Goal: Task Accomplishment & Management: Manage account settings

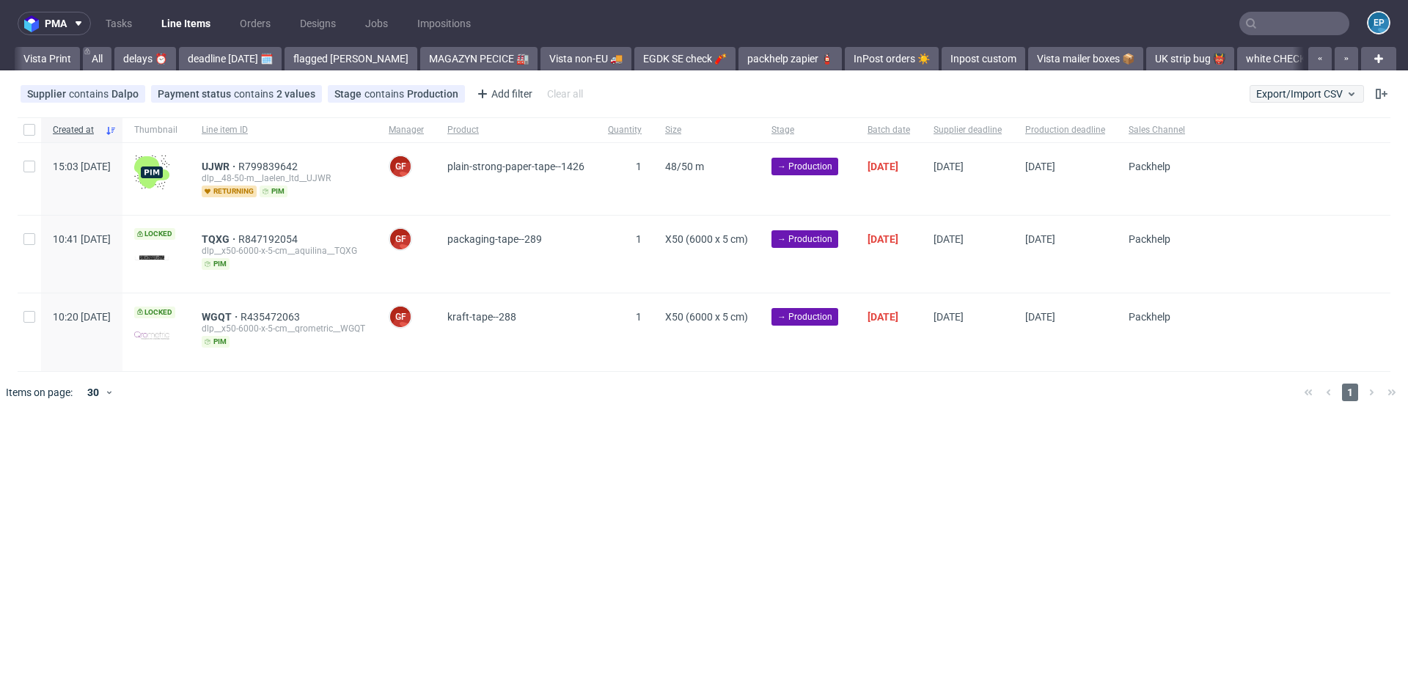
scroll to position [0, 1741]
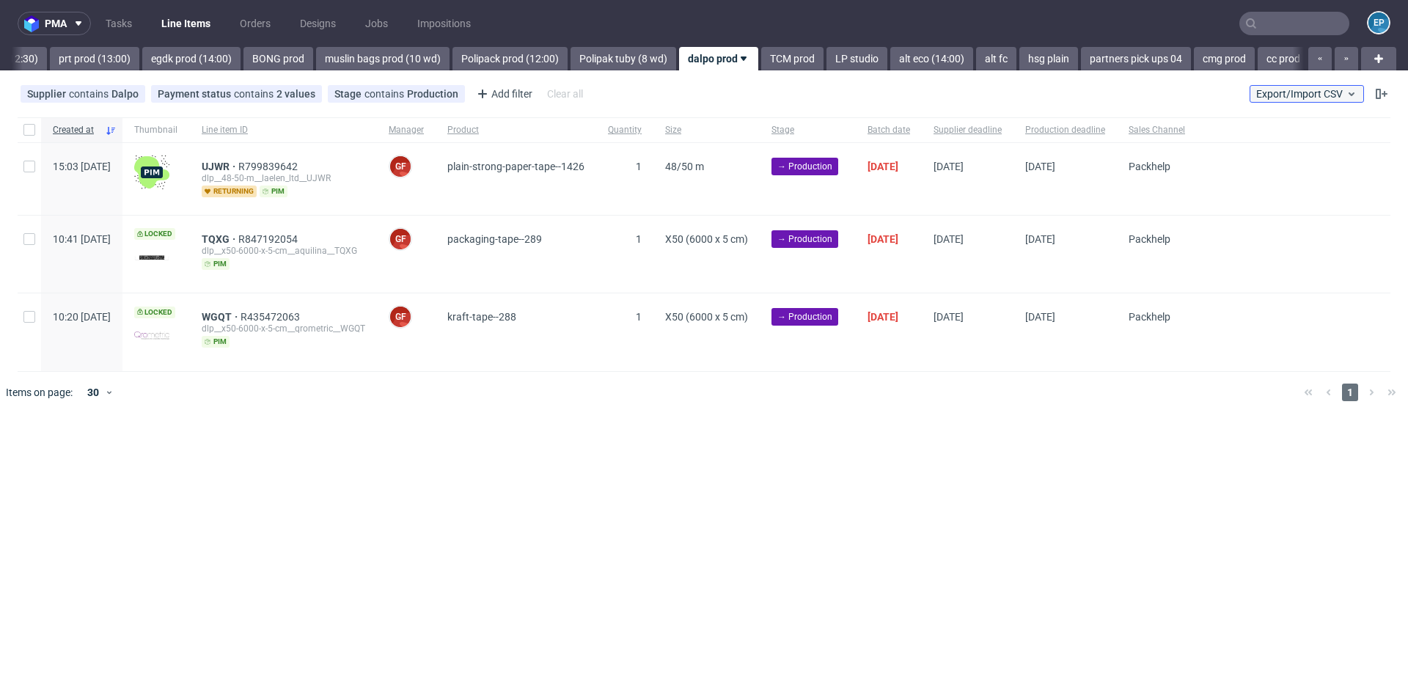
click at [1334, 92] on span "Export/Import CSV" at bounding box center [1306, 94] width 101 height 12
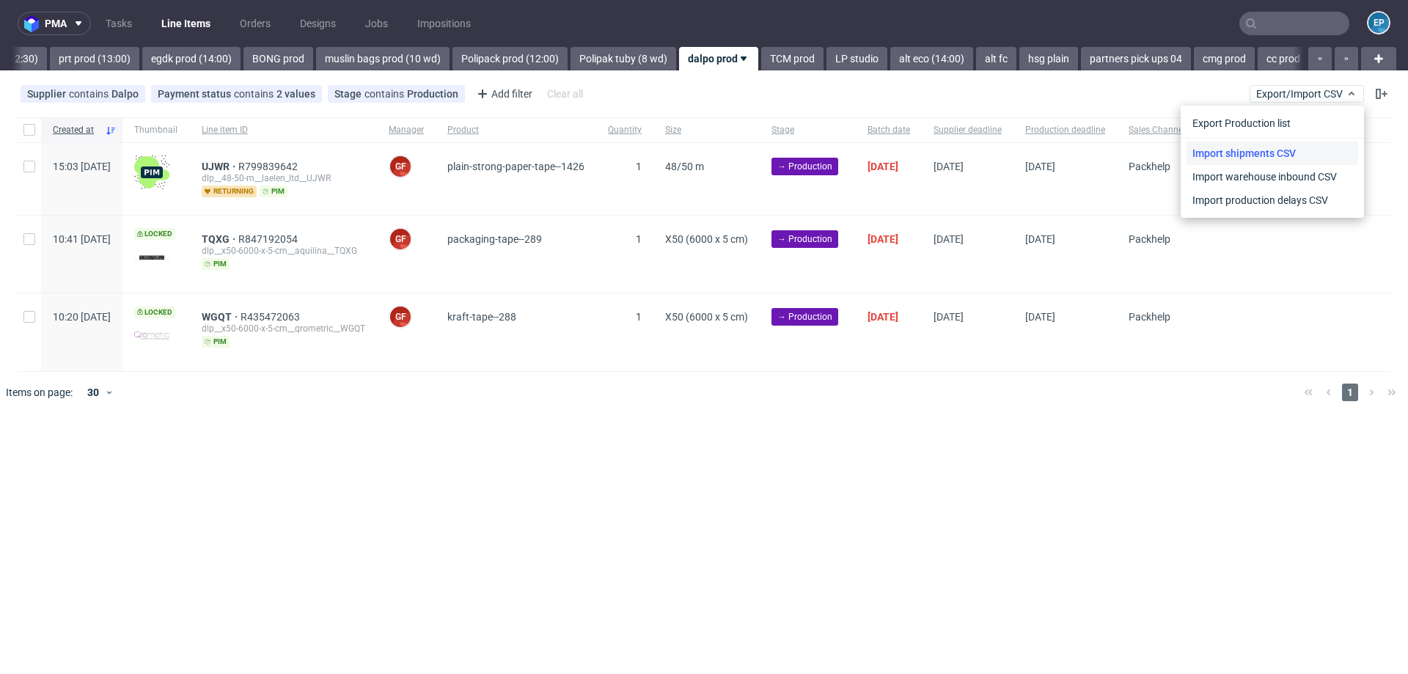
click at [1286, 149] on link "Import shipments CSV" at bounding box center [1272, 153] width 172 height 23
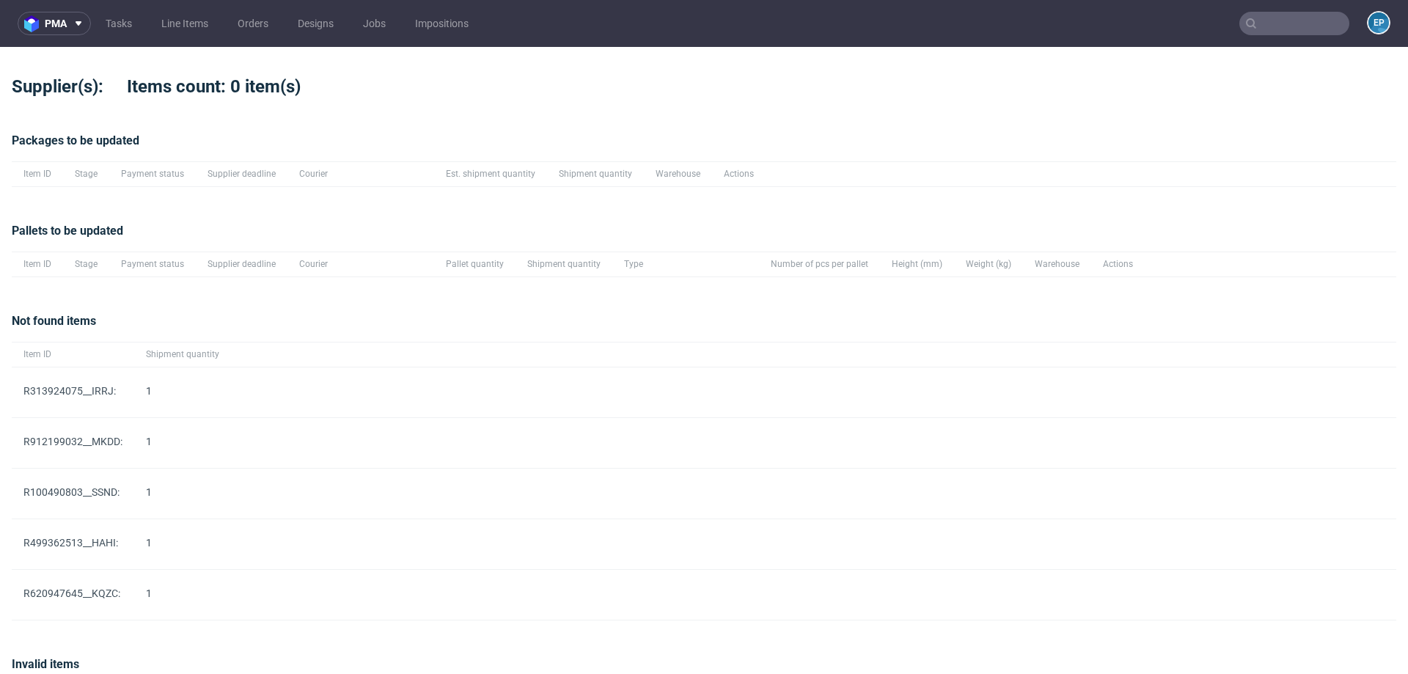
scroll to position [87, 0]
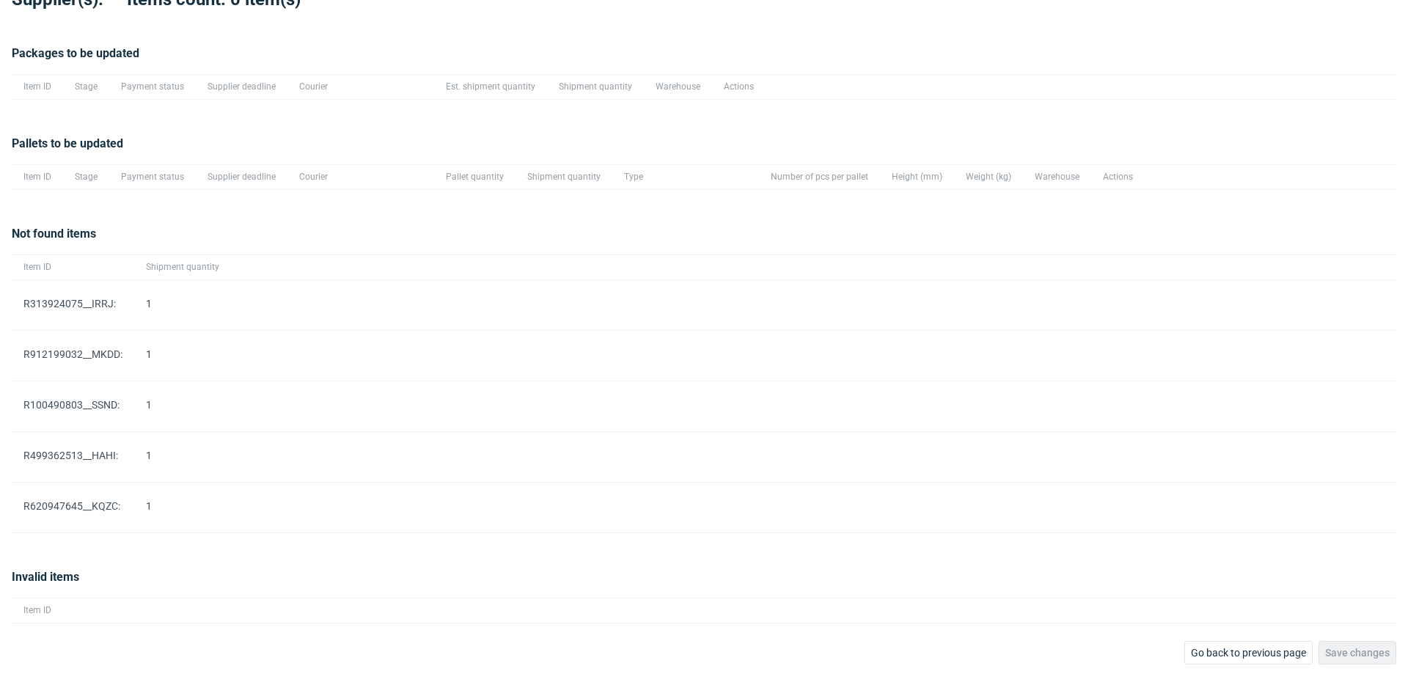
click at [1227, 663] on div "pma Tasks Line Items Orders Designs Jobs Impositions EP Supplier(s): Items coun…" at bounding box center [704, 337] width 1408 height 674
click at [1227, 652] on span "Go back to previous page" at bounding box center [1248, 652] width 115 height 10
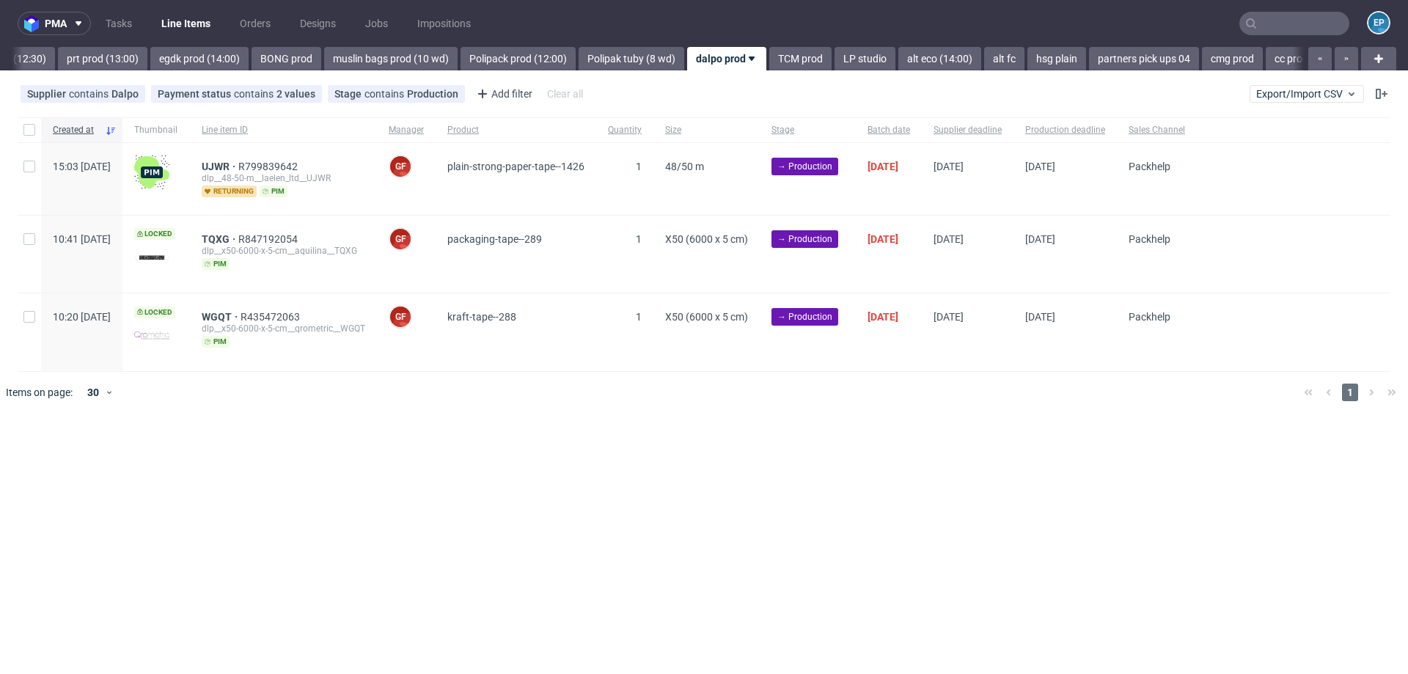
click at [1285, 81] on div "Supplier contains Dalpo Payment status contains 2 values Paid, Credit Owed Stag…" at bounding box center [704, 93] width 1408 height 35
click at [1285, 94] on span "Export/Import CSV" at bounding box center [1306, 94] width 101 height 12
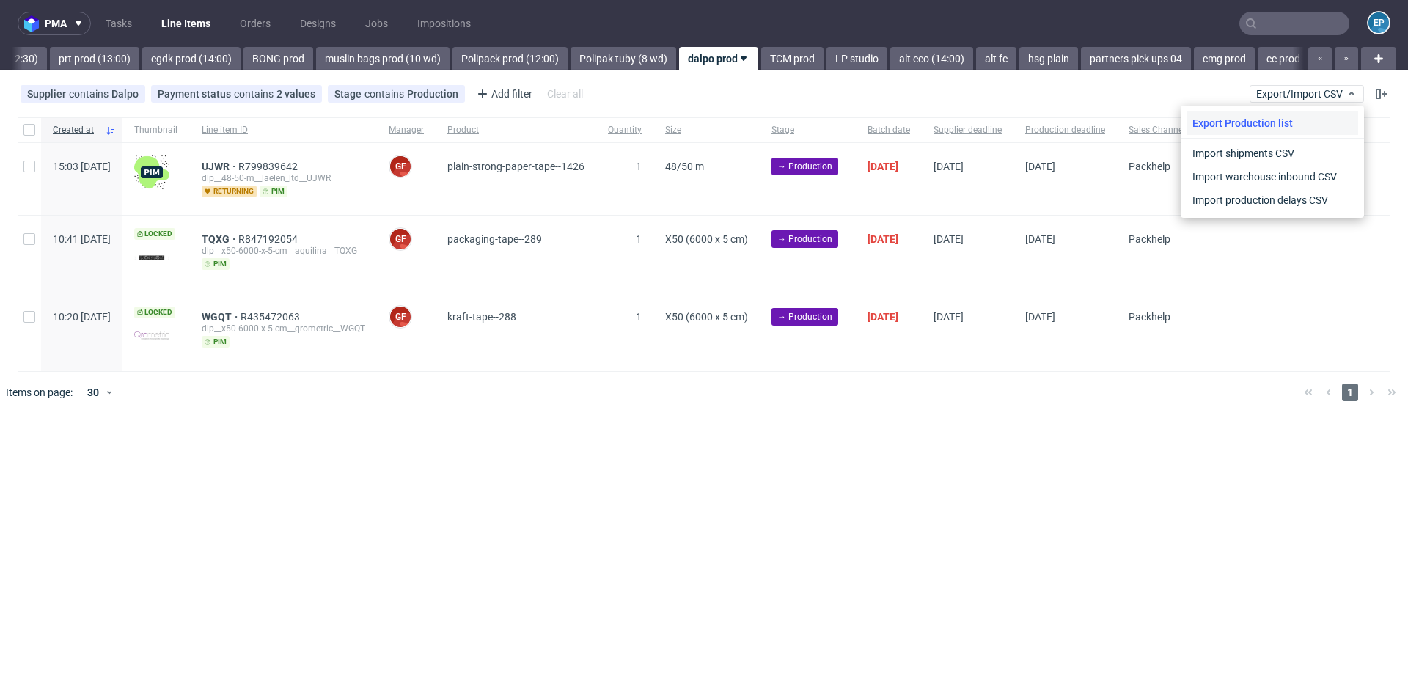
click at [1259, 128] on div "Export Production list" at bounding box center [1272, 122] width 172 height 23
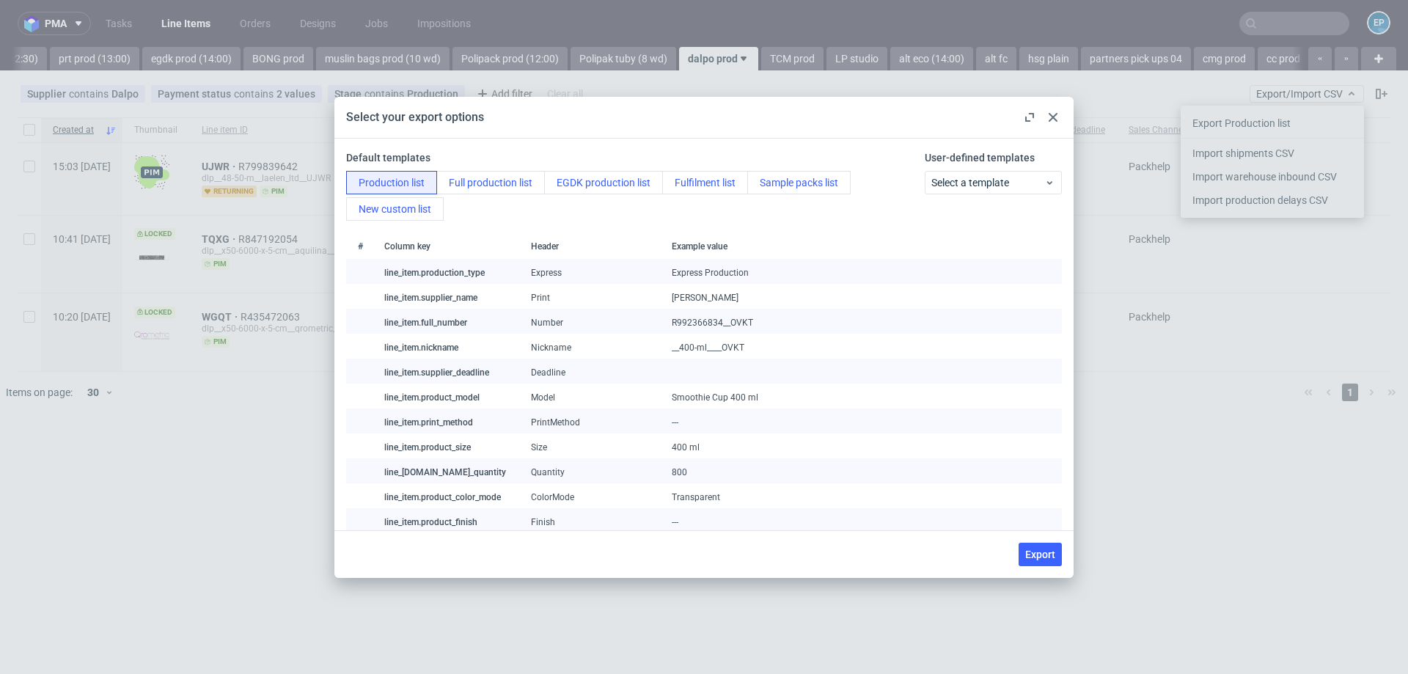
click at [1062, 112] on div "Select your export options" at bounding box center [703, 118] width 739 height 42
click at [1054, 113] on icon at bounding box center [1052, 117] width 9 height 9
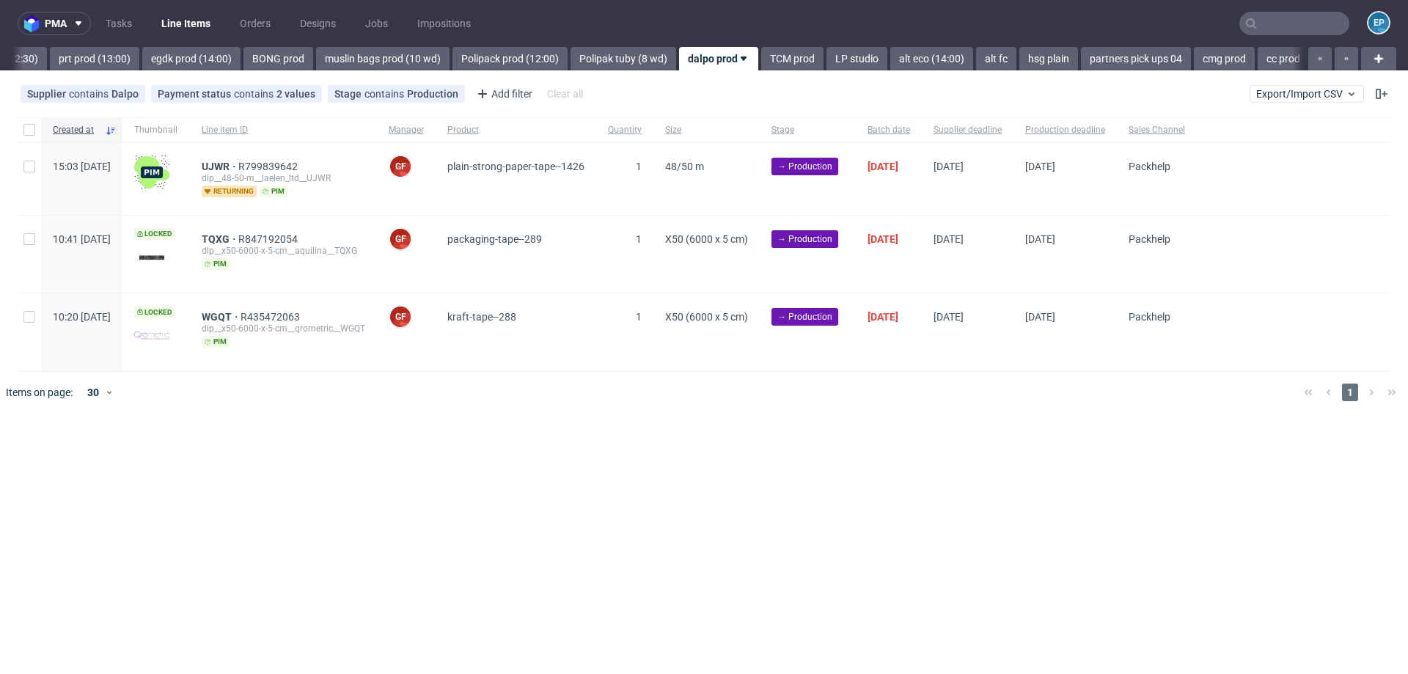
click at [1295, 78] on div "Supplier contains Dalpo Payment status contains 2 values Paid, Credit Owed Stag…" at bounding box center [704, 93] width 1408 height 35
click at [1295, 93] on span "Export/Import CSV" at bounding box center [1306, 94] width 101 height 12
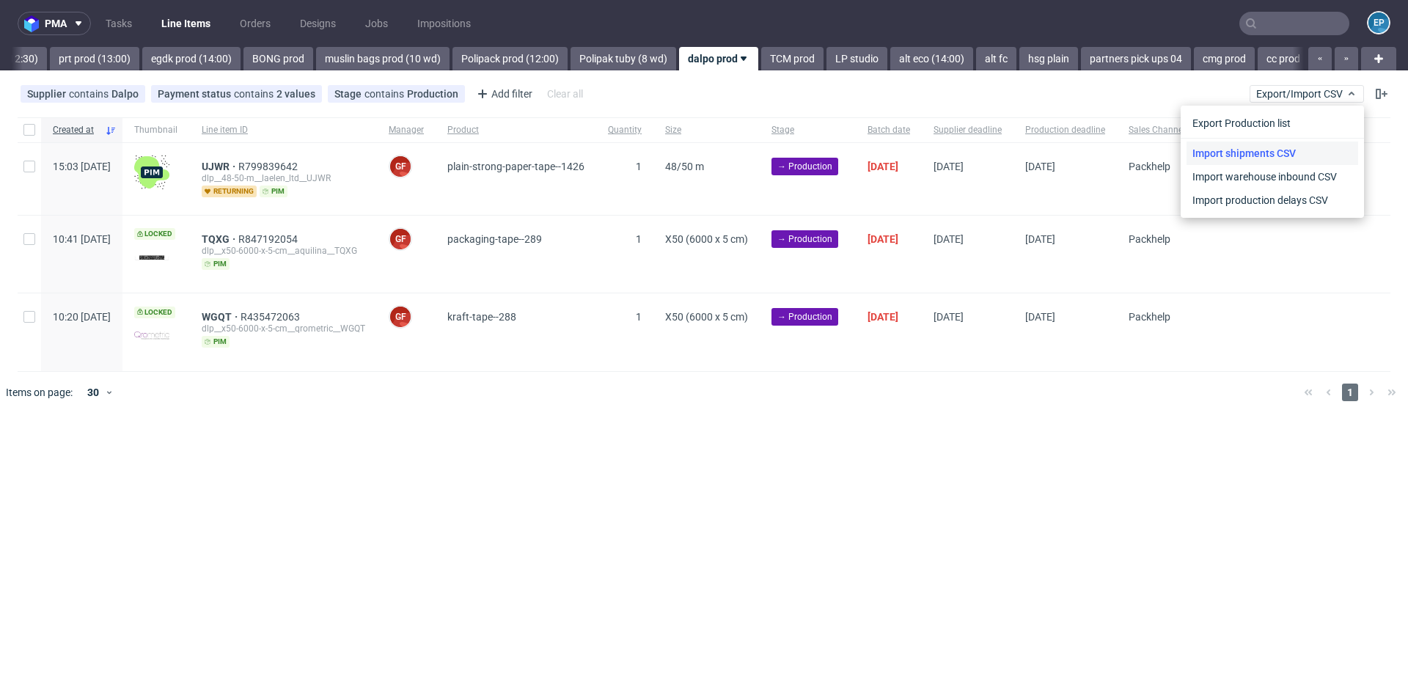
click at [1285, 149] on link "Import shipments CSV" at bounding box center [1272, 153] width 172 height 23
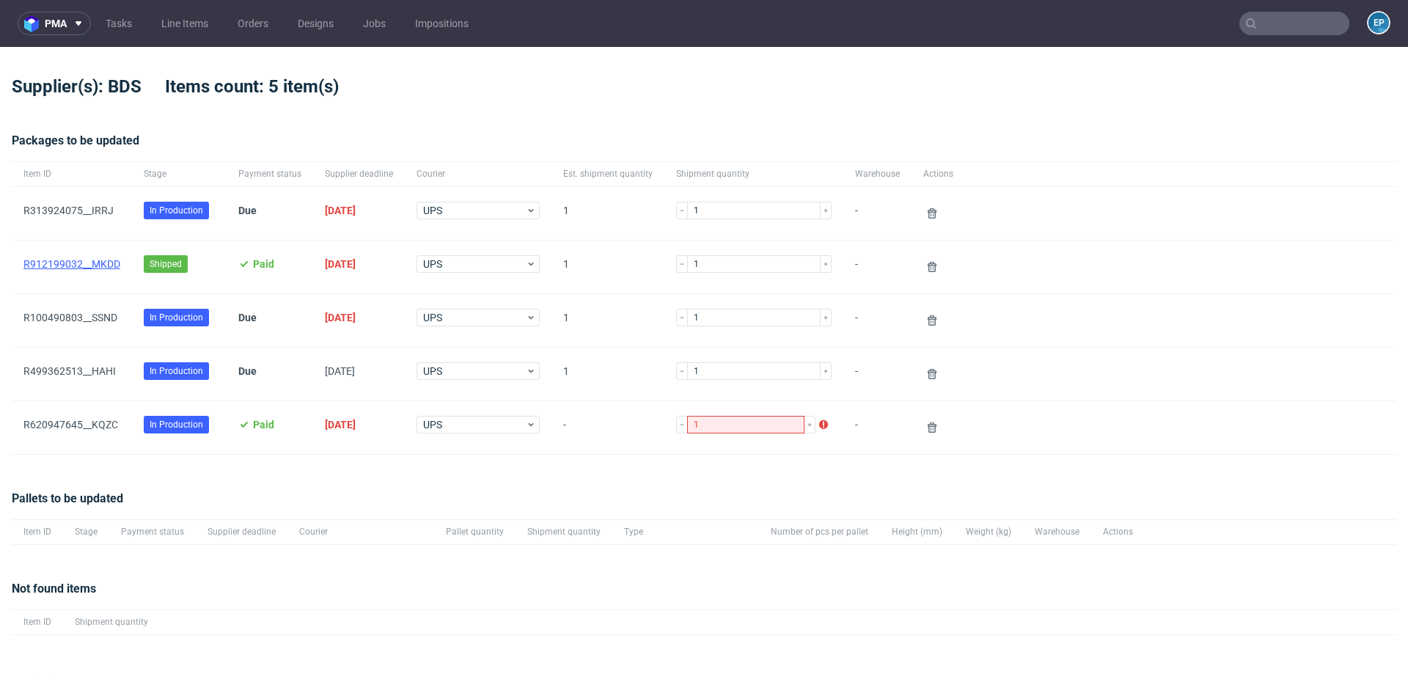
click at [99, 264] on link "R912199032__MKDD" at bounding box center [71, 264] width 97 height 12
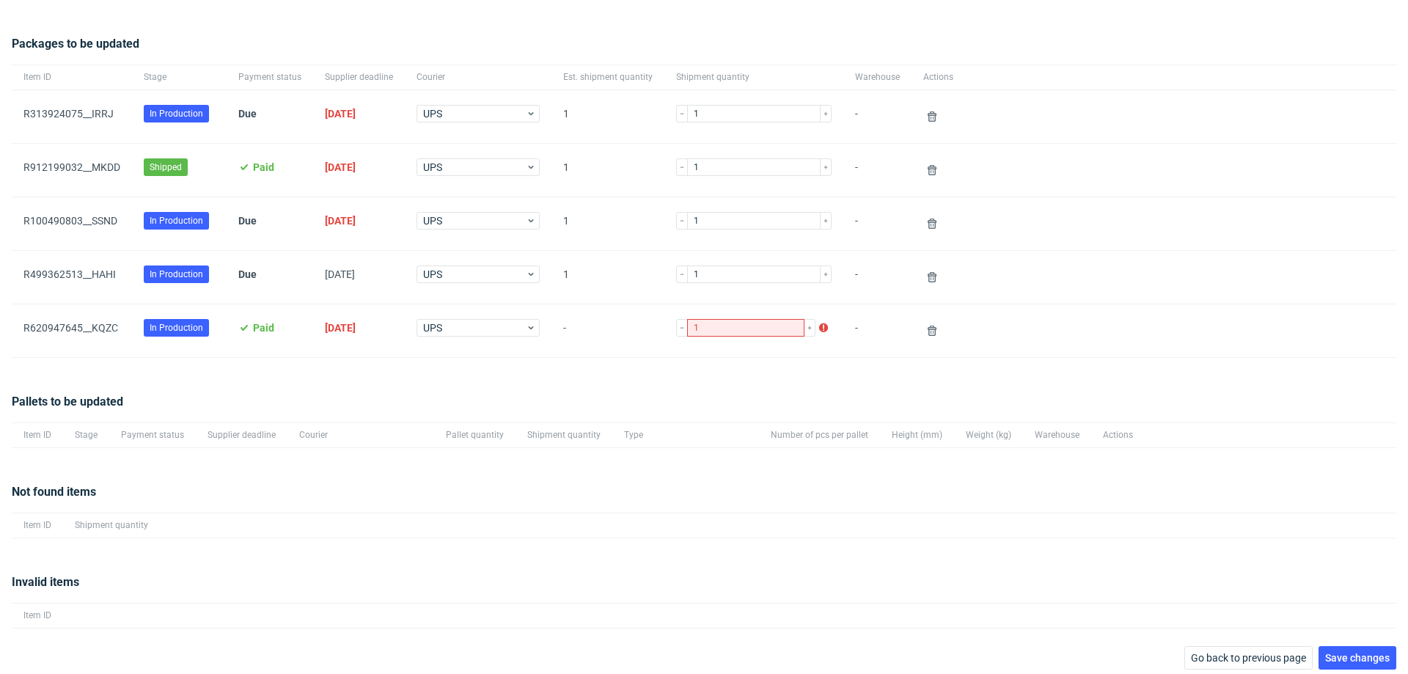
scroll to position [102, 0]
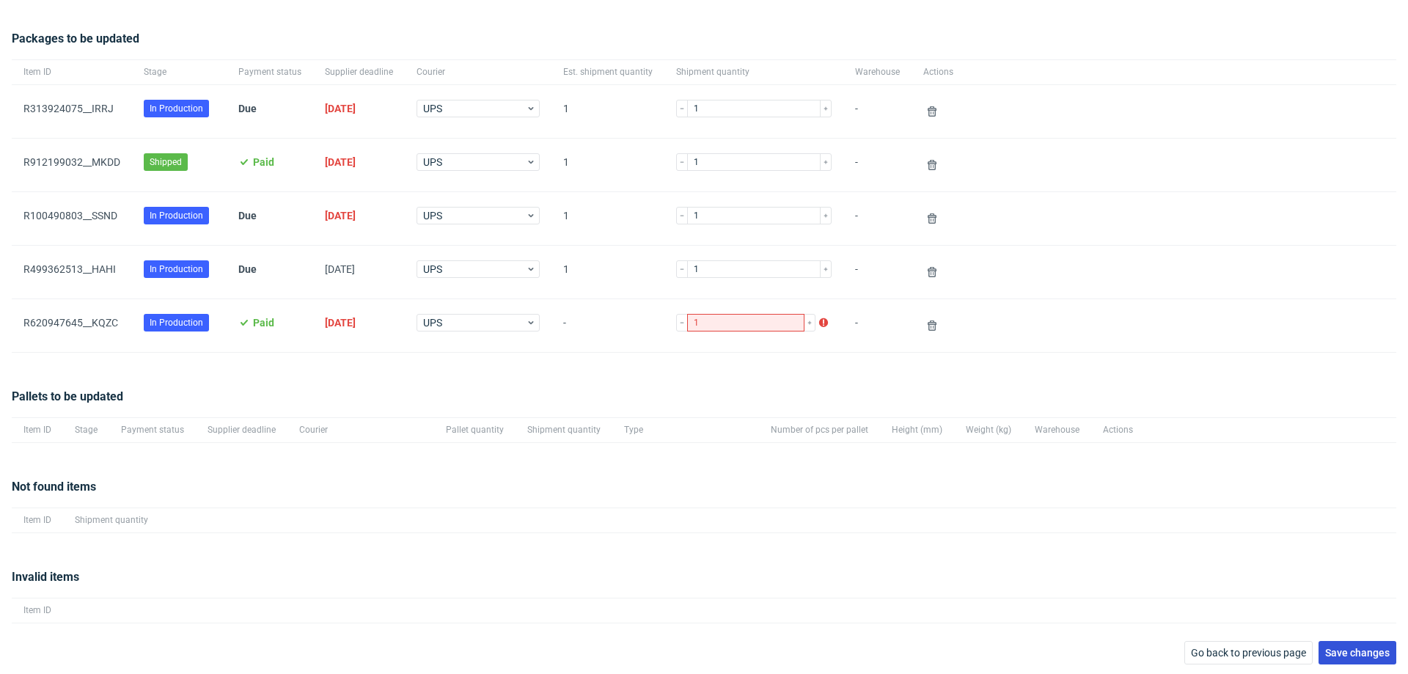
click at [1348, 648] on span "Save changes" at bounding box center [1357, 652] width 65 height 10
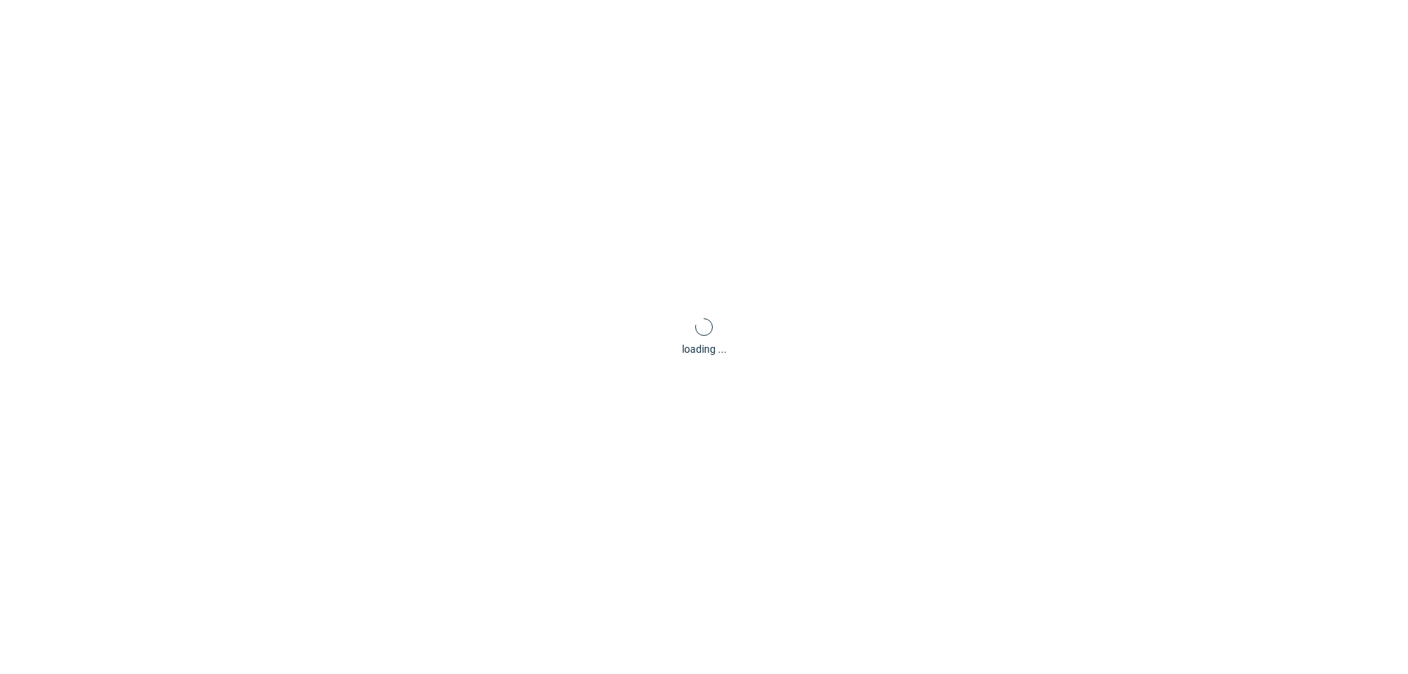
scroll to position [70, 0]
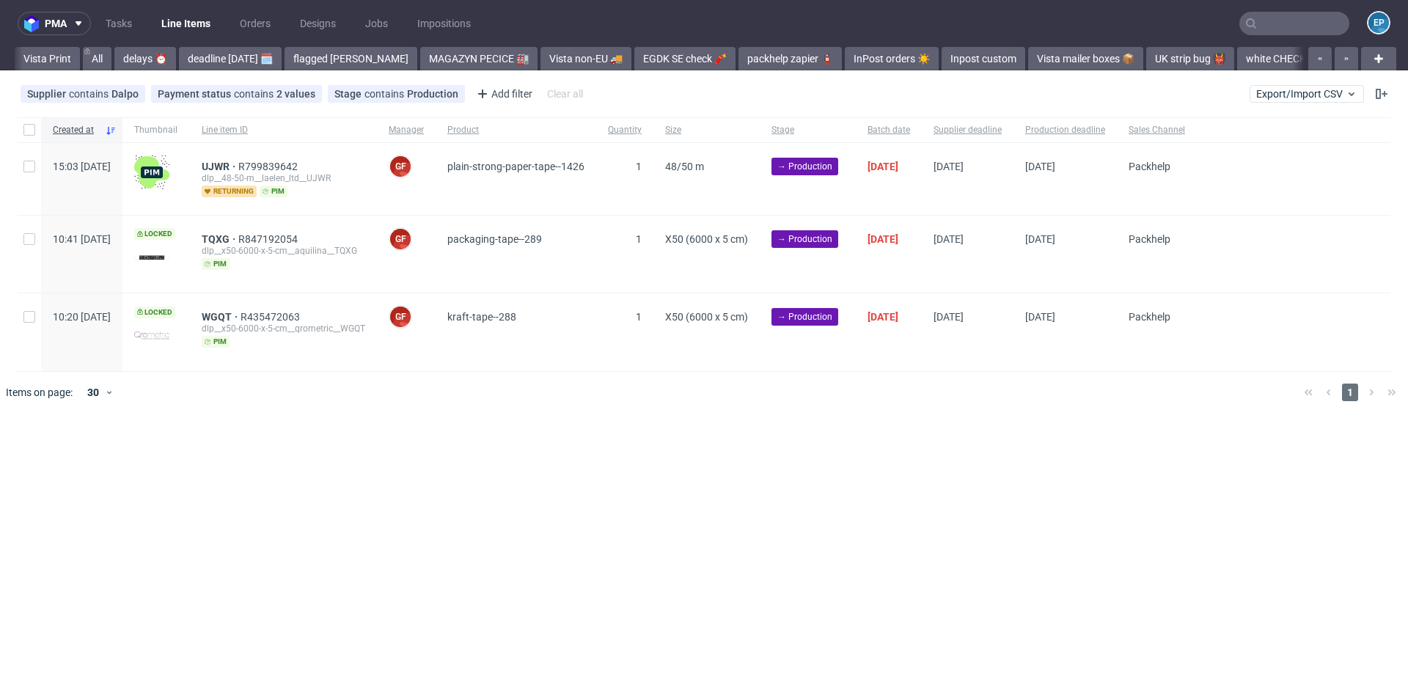
scroll to position [0, 1741]
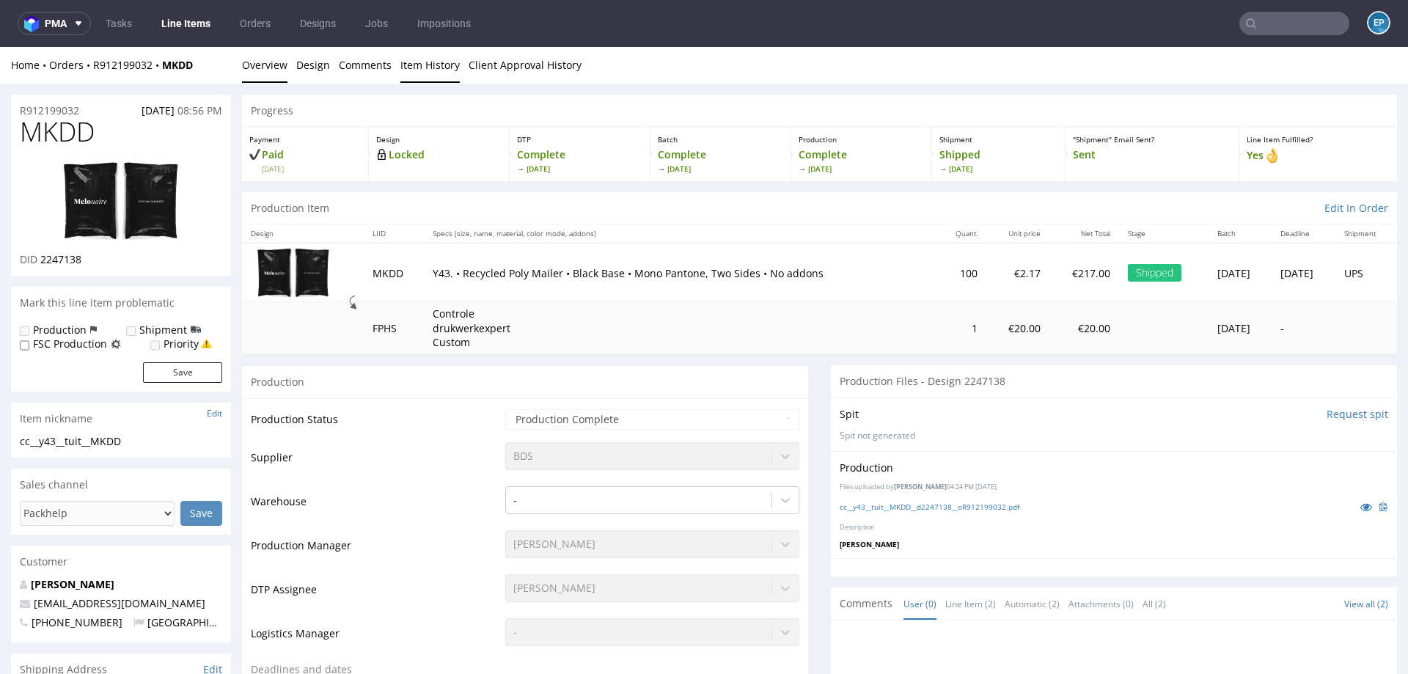
click at [435, 70] on link "Item History" at bounding box center [429, 65] width 59 height 36
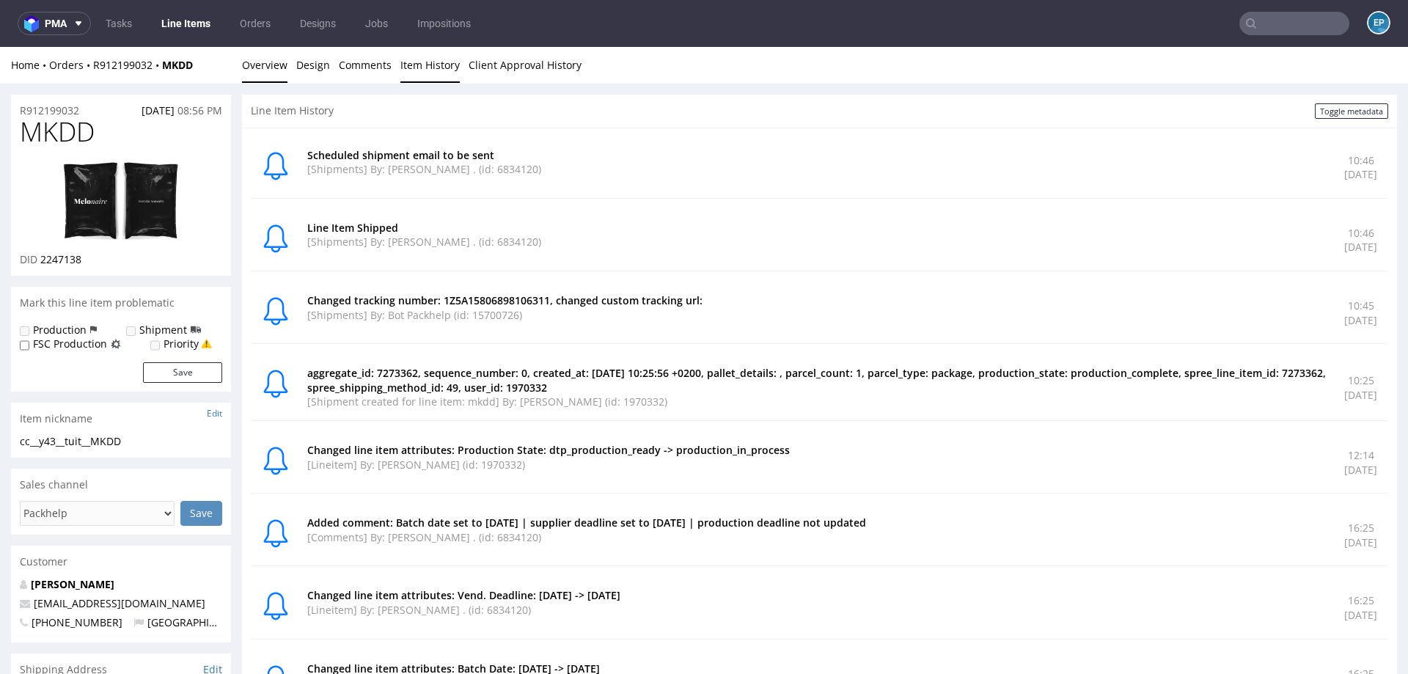
click at [263, 69] on link "Overview" at bounding box center [264, 65] width 45 height 36
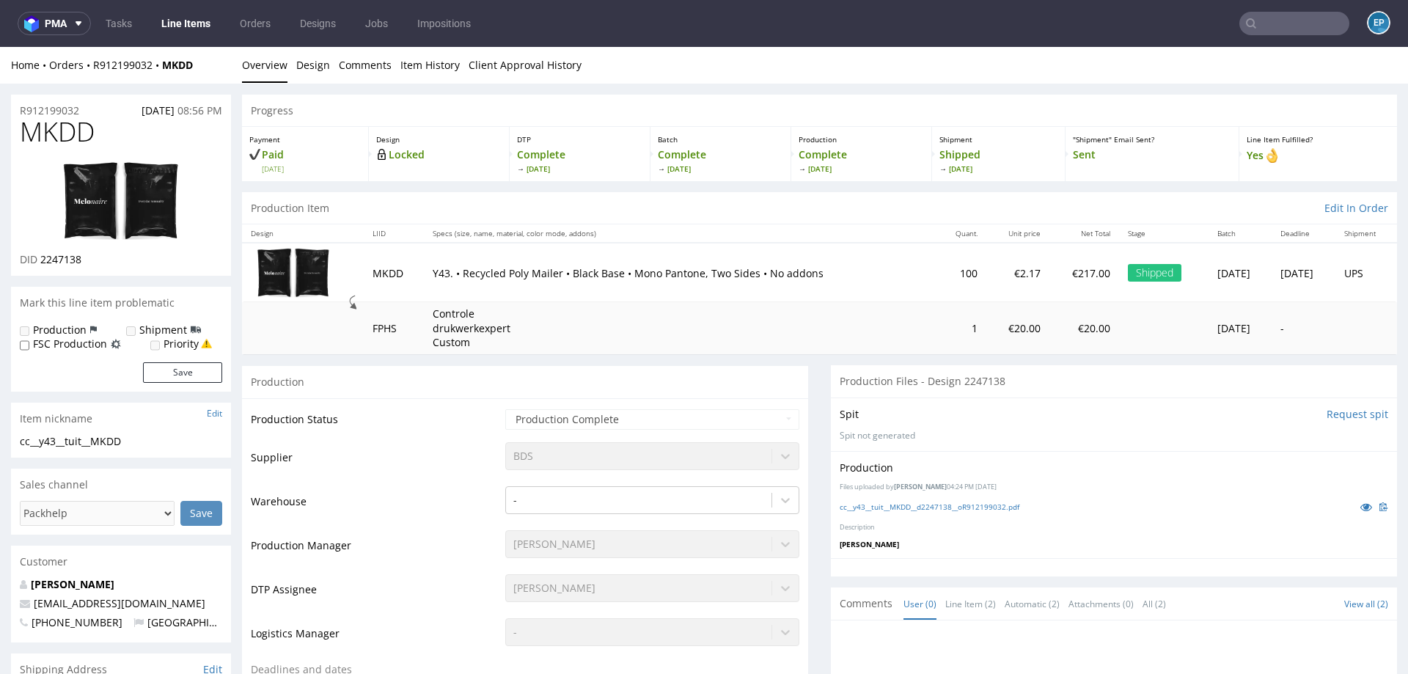
click at [1290, 28] on input "text" at bounding box center [1294, 23] width 110 height 23
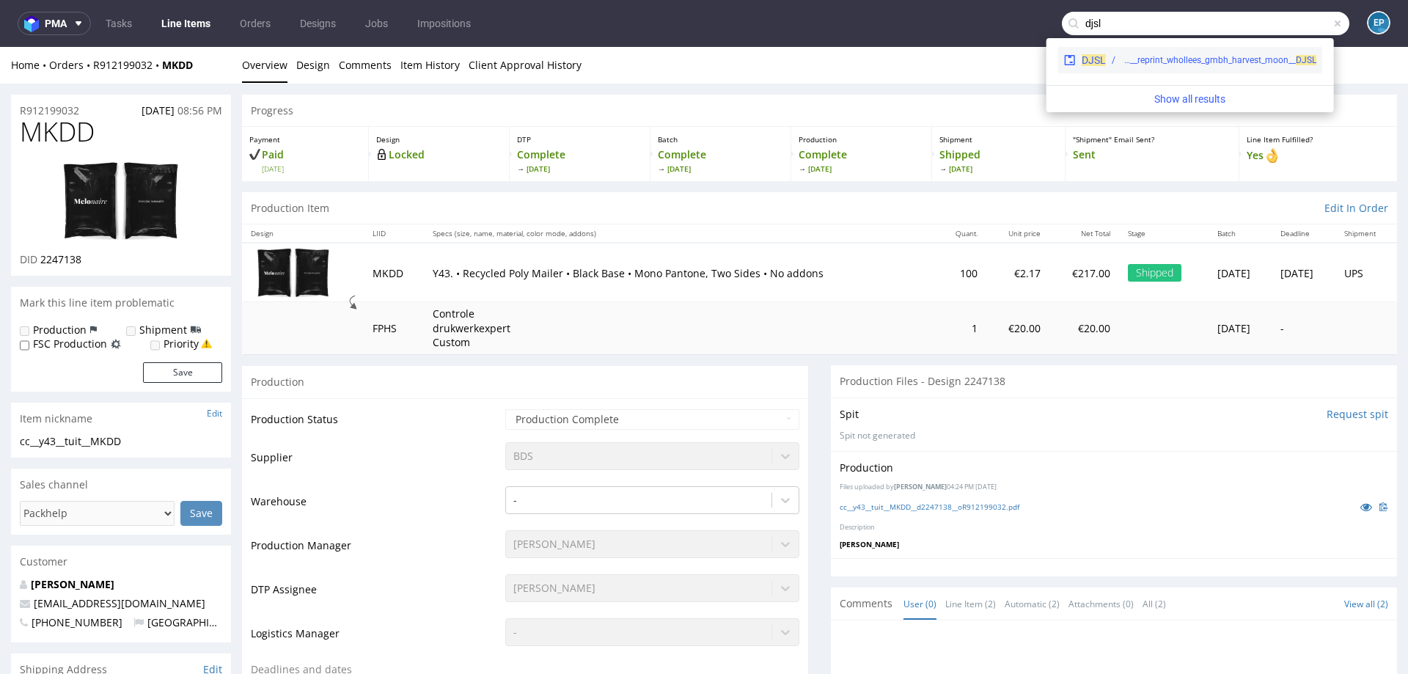
type input "djsl"
click at [1165, 66] on div "warehouse__as55__reprint_whollees_gmbh_harvest_moon__ DJSL" at bounding box center [1218, 60] width 195 height 13
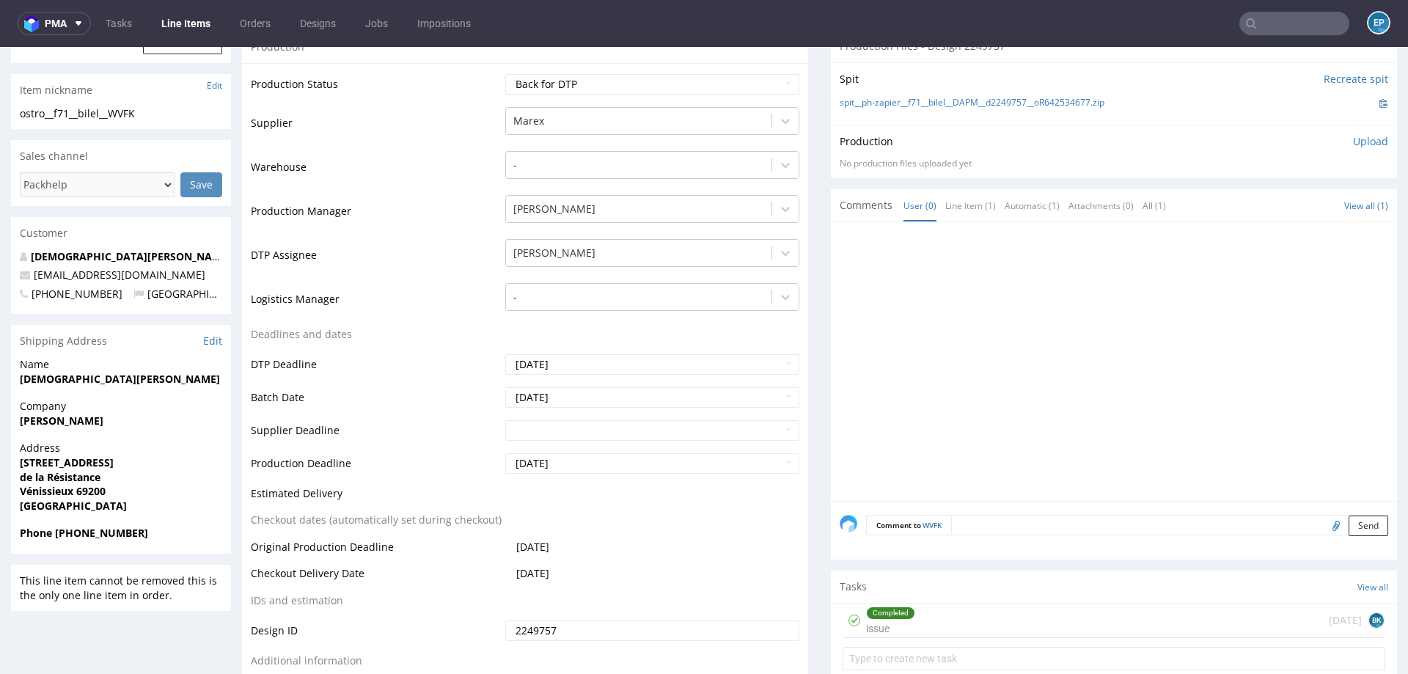
scroll to position [317, 0]
click at [602, 389] on input "2025-08-22" at bounding box center [652, 395] width 294 height 21
click at [539, 352] on td "25" at bounding box center [537, 350] width 23 height 22
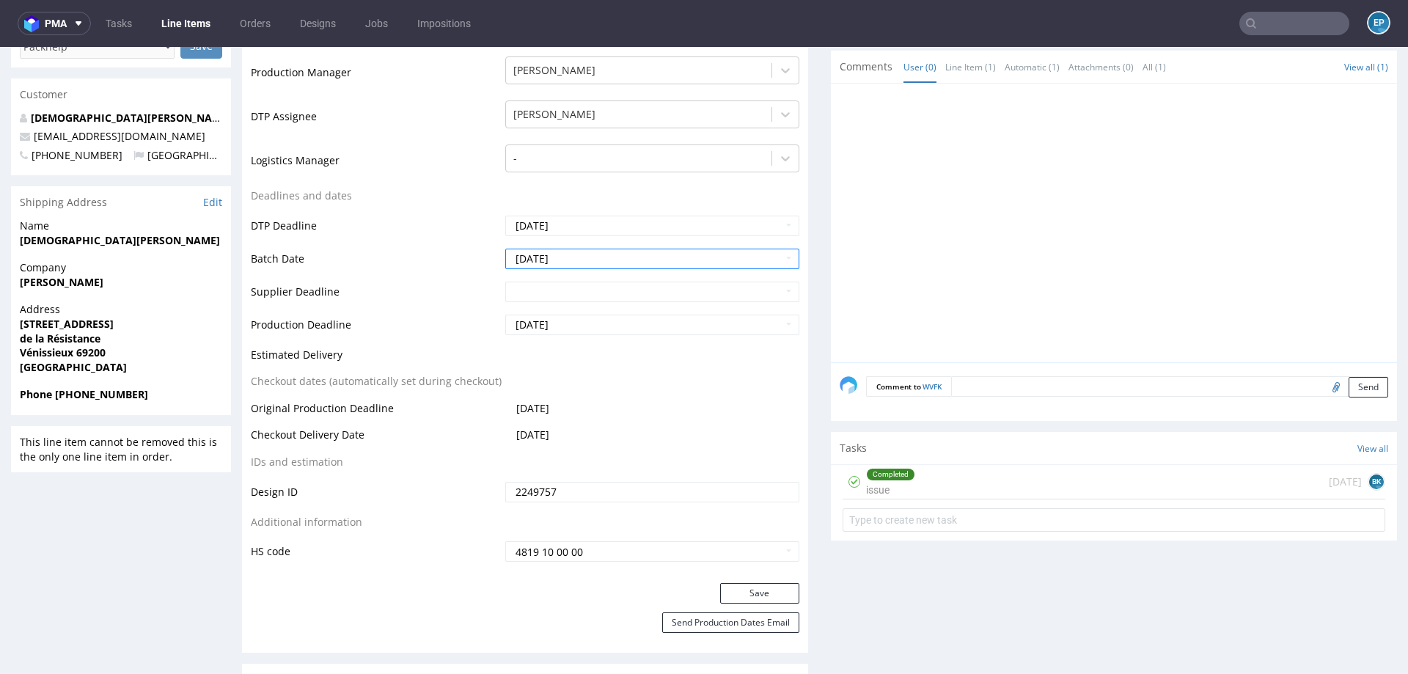
scroll to position [458, 0]
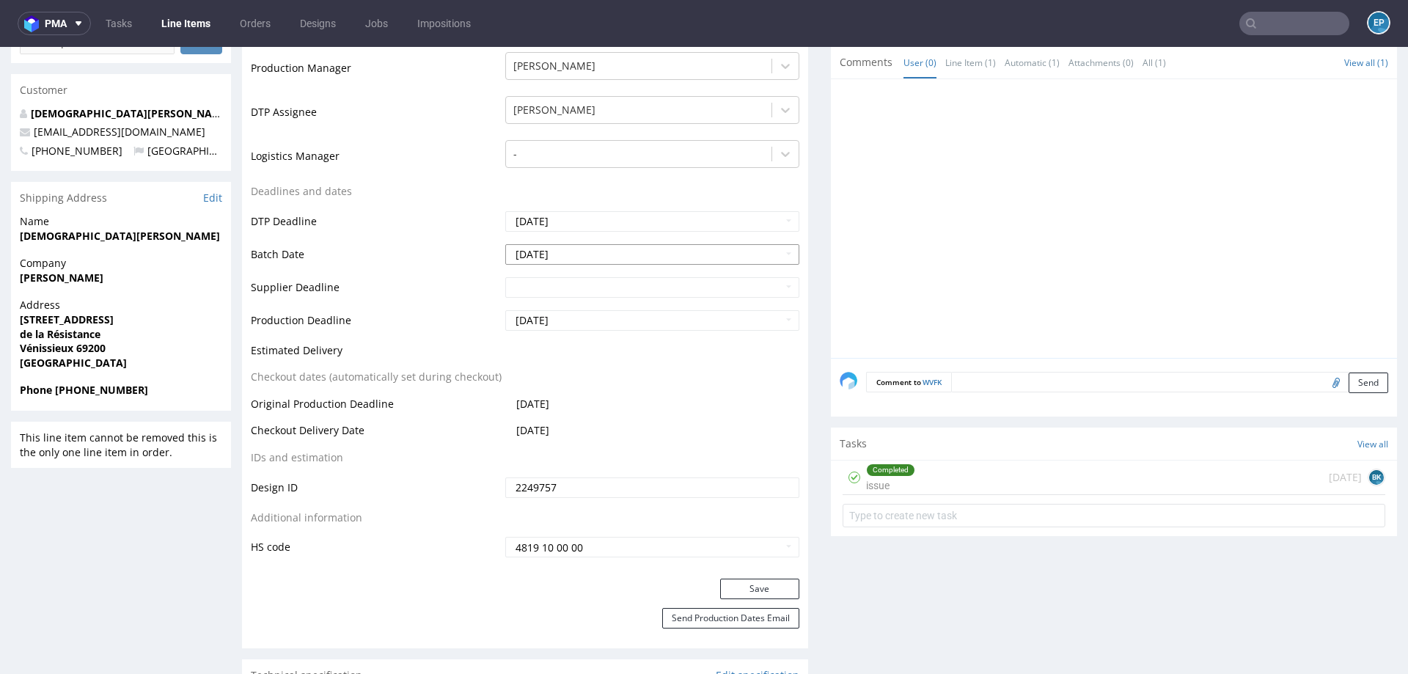
click at [571, 254] on input "2025-08-25" at bounding box center [652, 254] width 294 height 21
click at [561, 211] on td "26" at bounding box center [559, 210] width 22 height 22
type input "[DATE]"
click at [571, 288] on input "text" at bounding box center [652, 287] width 294 height 21
click at [605, 264] on td "4" at bounding box center [604, 265] width 22 height 22
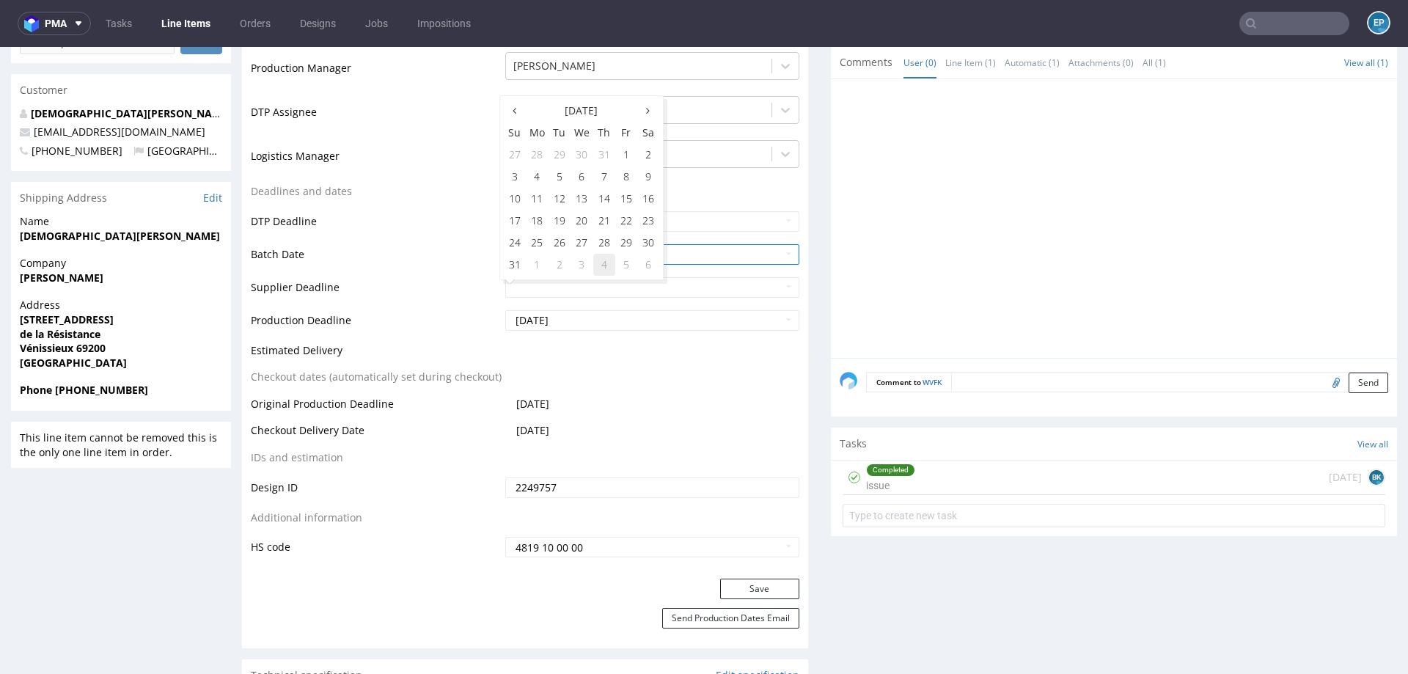
type input "2025-09-04"
click at [594, 314] on input "2025-08-29" at bounding box center [652, 320] width 294 height 21
click at [601, 293] on td "4" at bounding box center [604, 298] width 22 height 22
type input "2025-09-04"
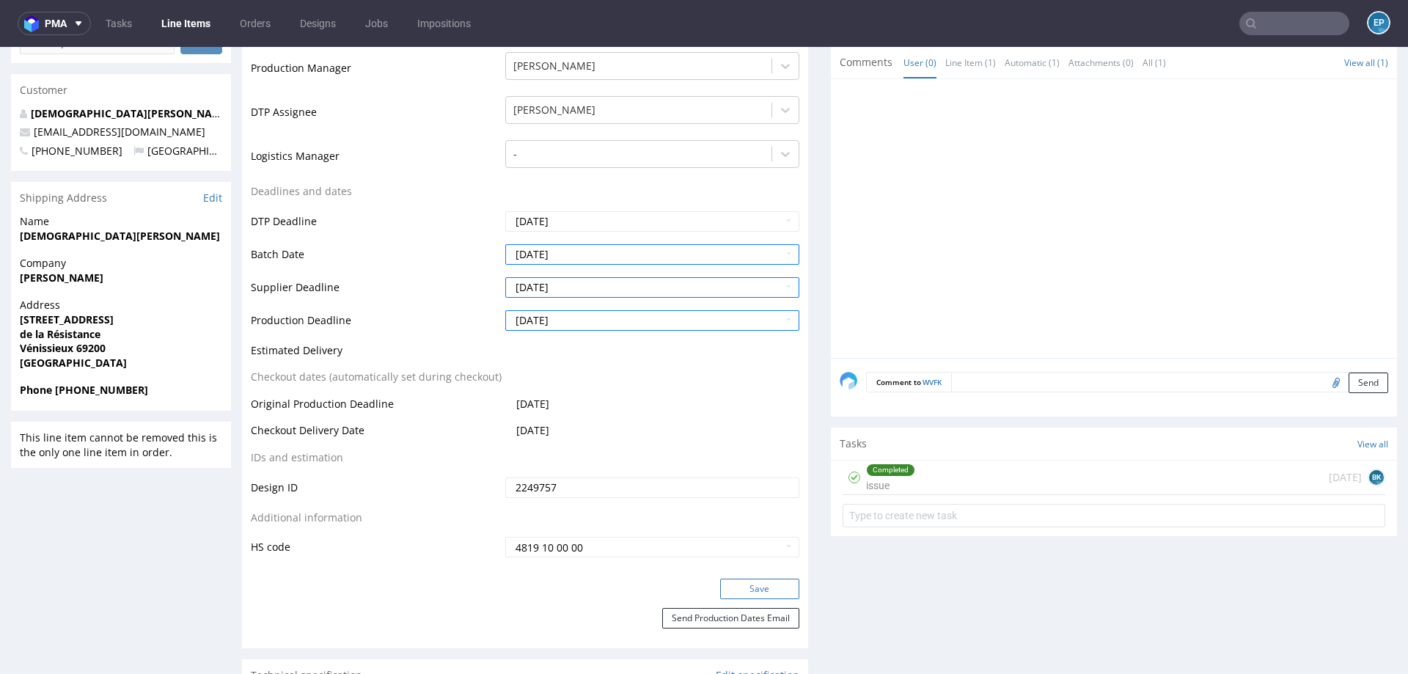
click at [760, 584] on button "Save" at bounding box center [759, 589] width 79 height 21
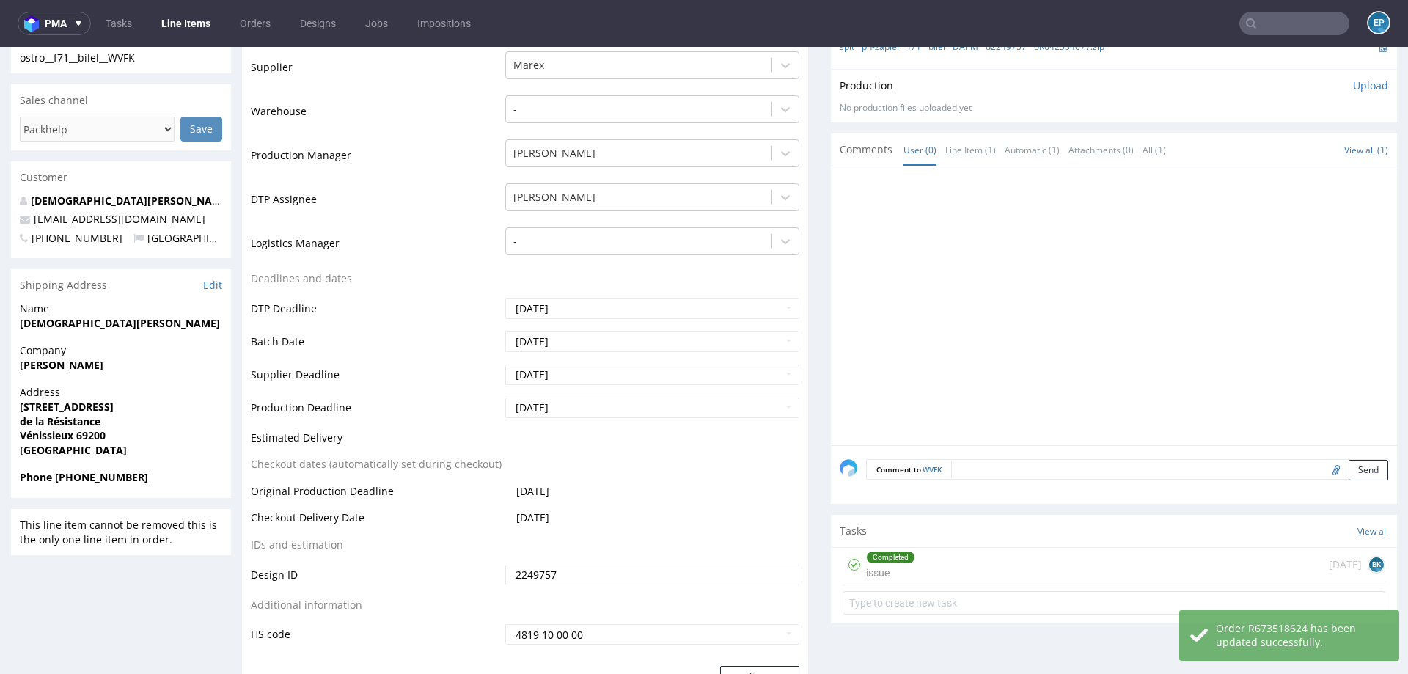
scroll to position [368, 0]
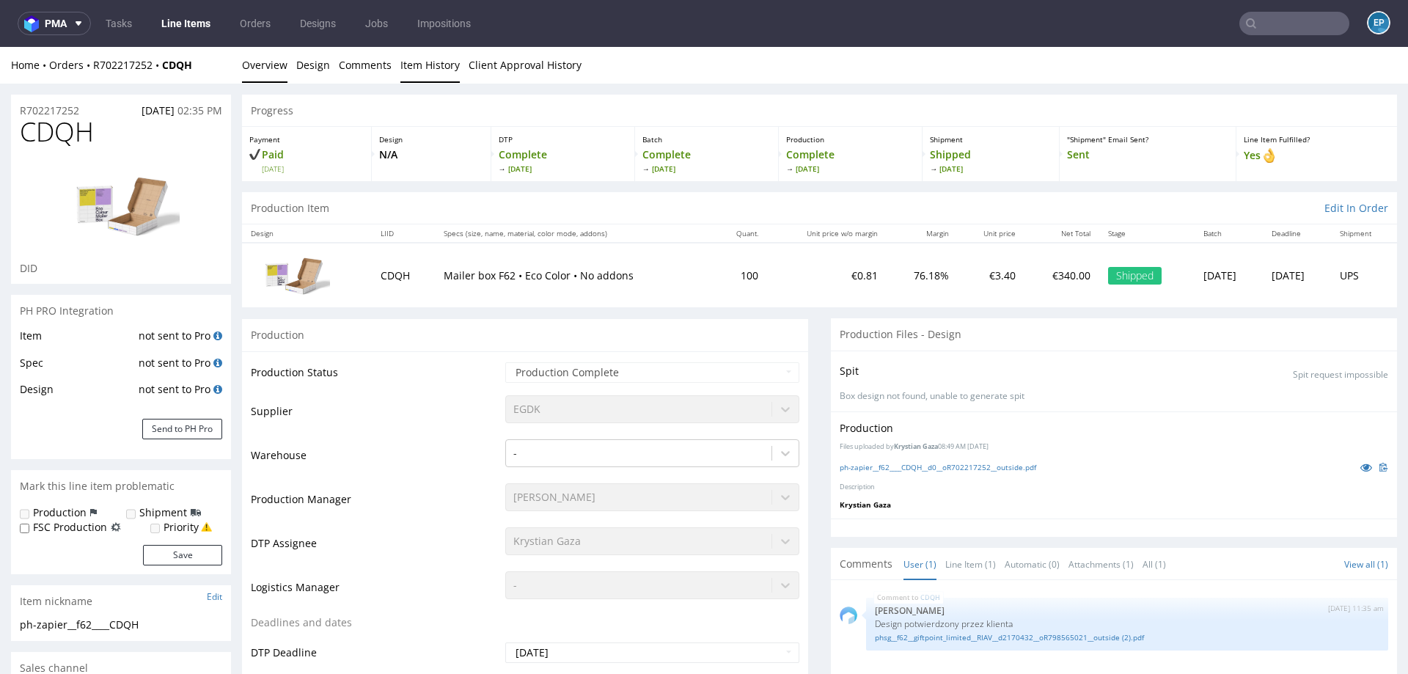
click at [437, 74] on link "Item History" at bounding box center [429, 65] width 59 height 36
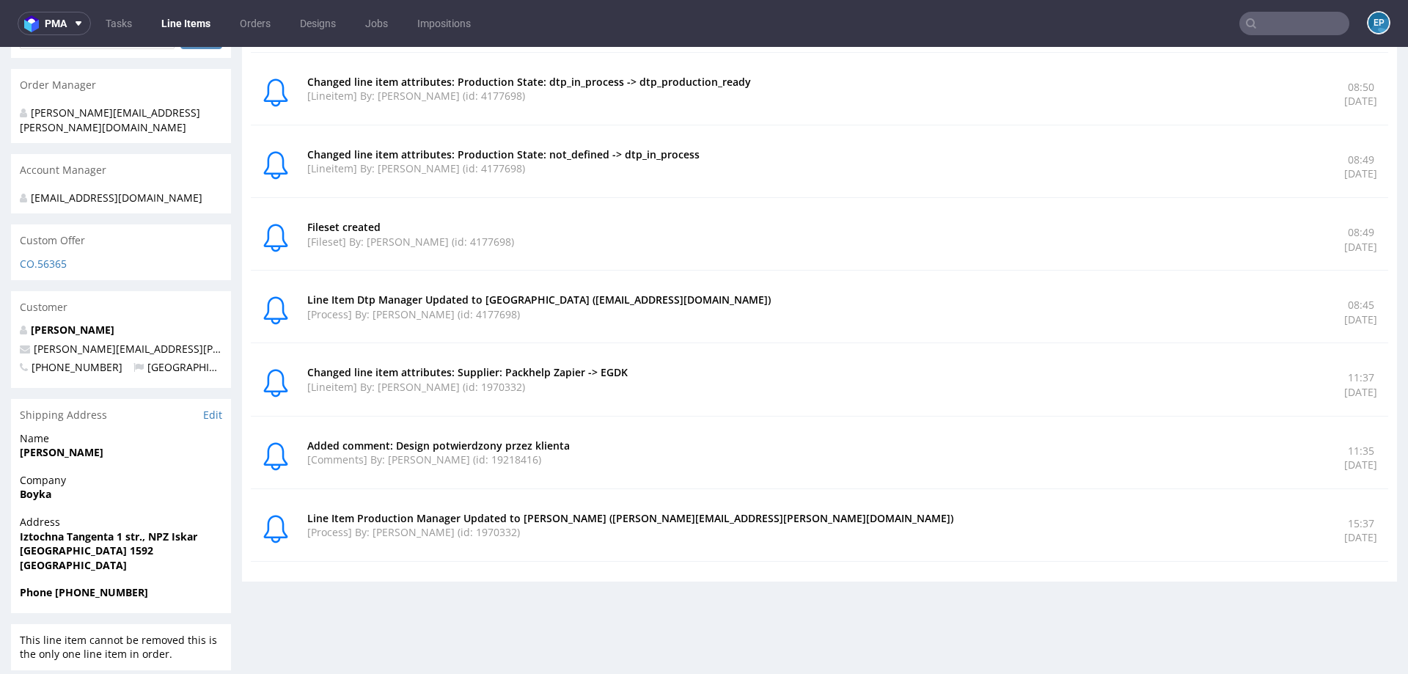
scroll to position [4, 0]
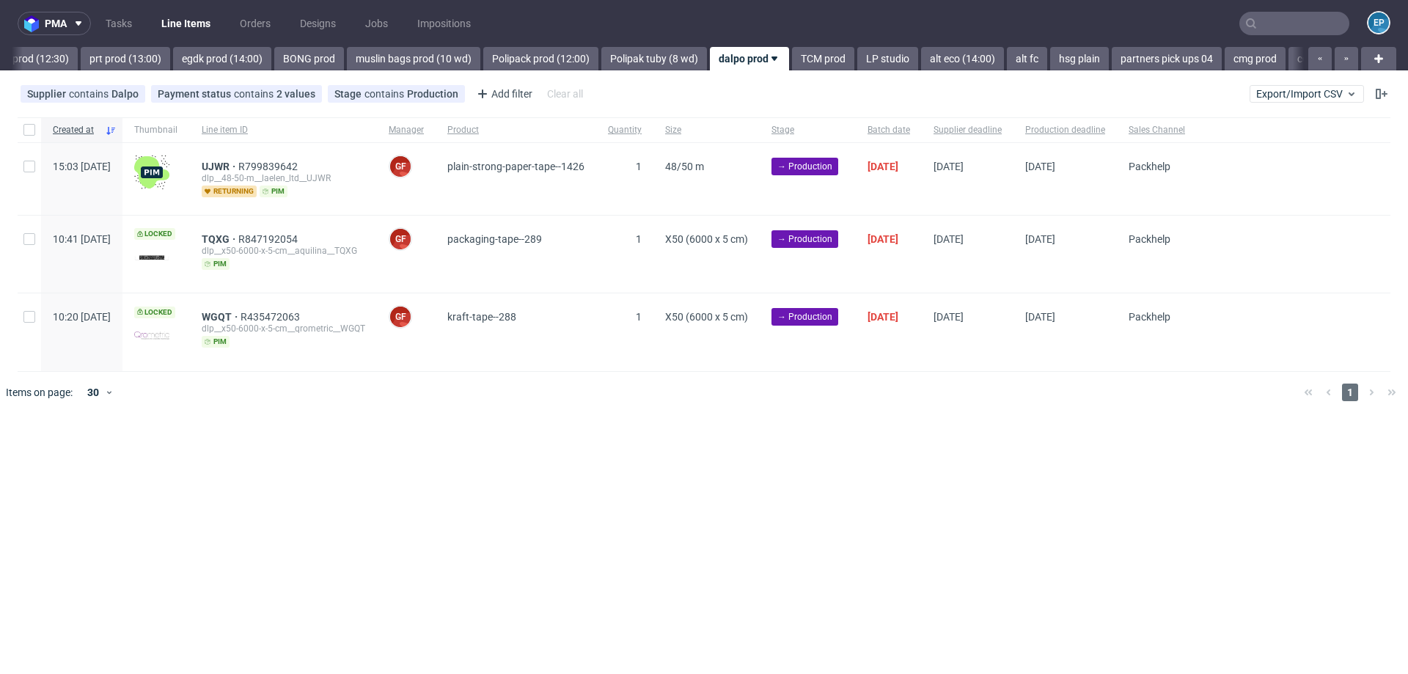
scroll to position [0, 1741]
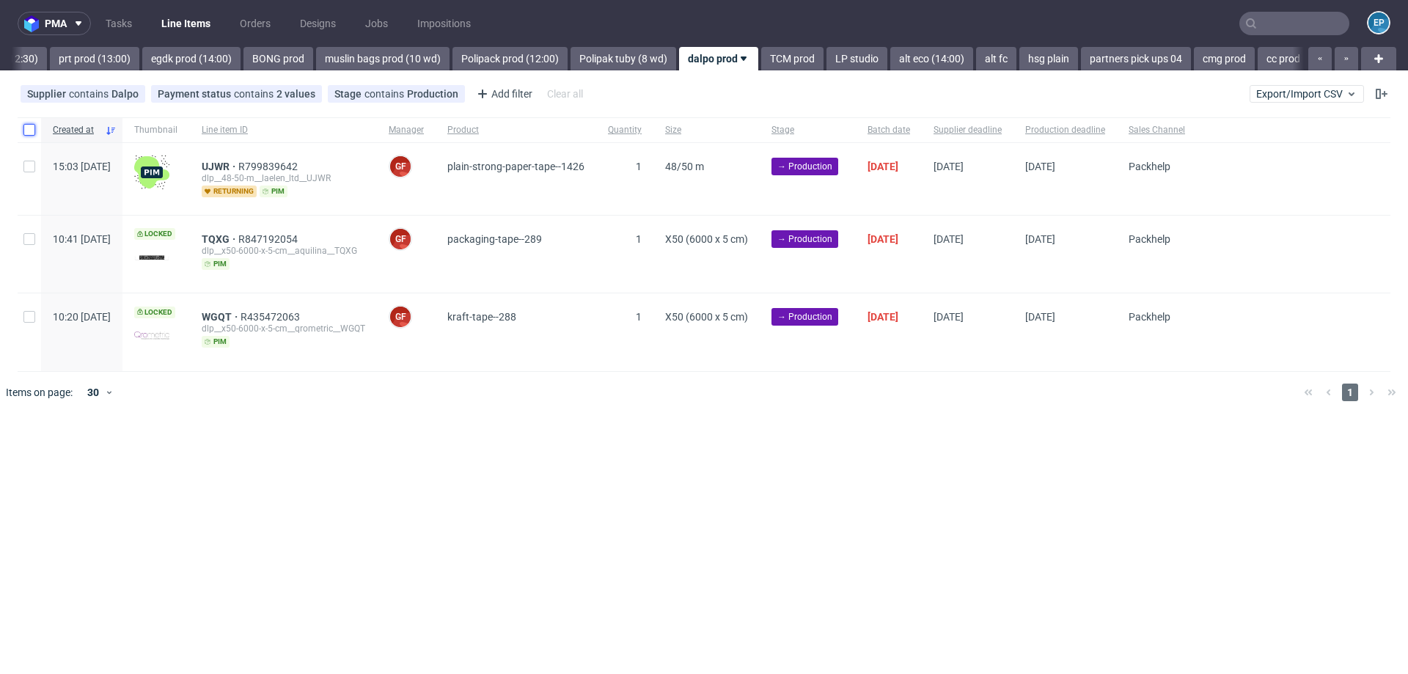
click at [33, 131] on input "checkbox" at bounding box center [29, 130] width 12 height 12
checkbox input "true"
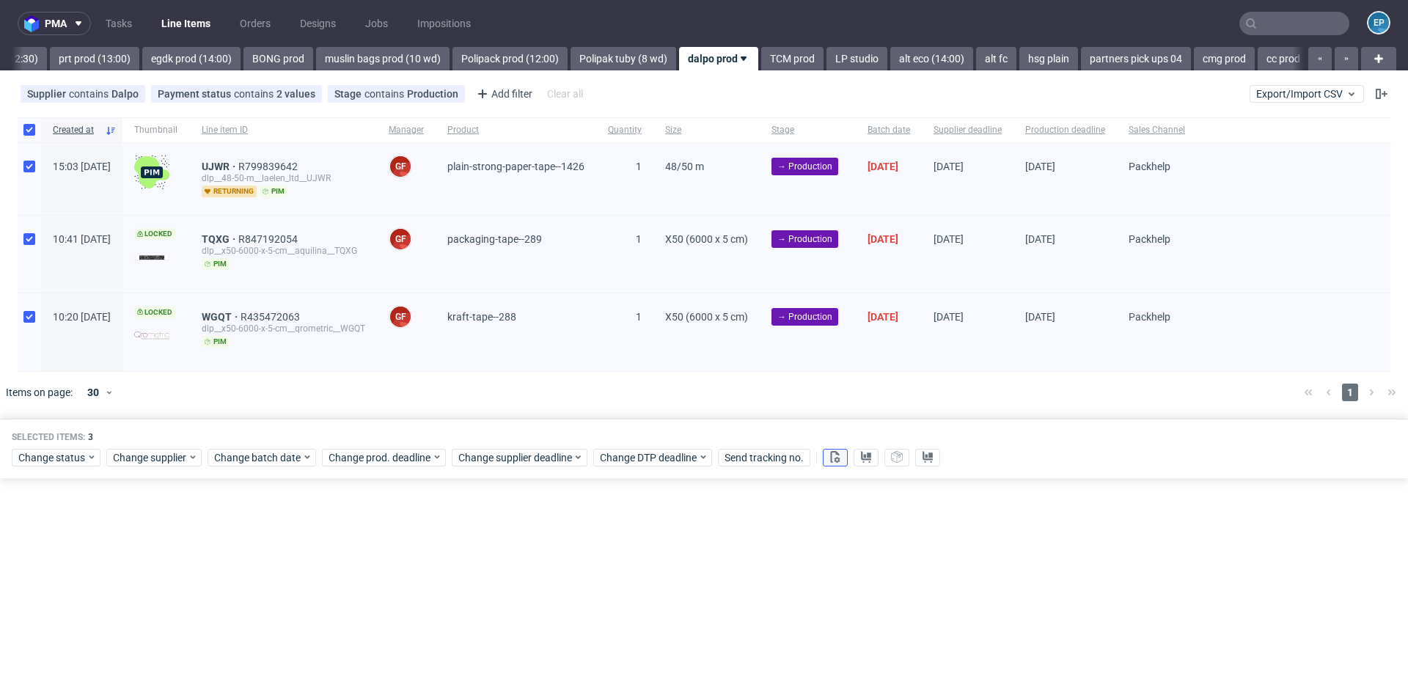
click at [837, 457] on use at bounding box center [836, 457] width 10 height 12
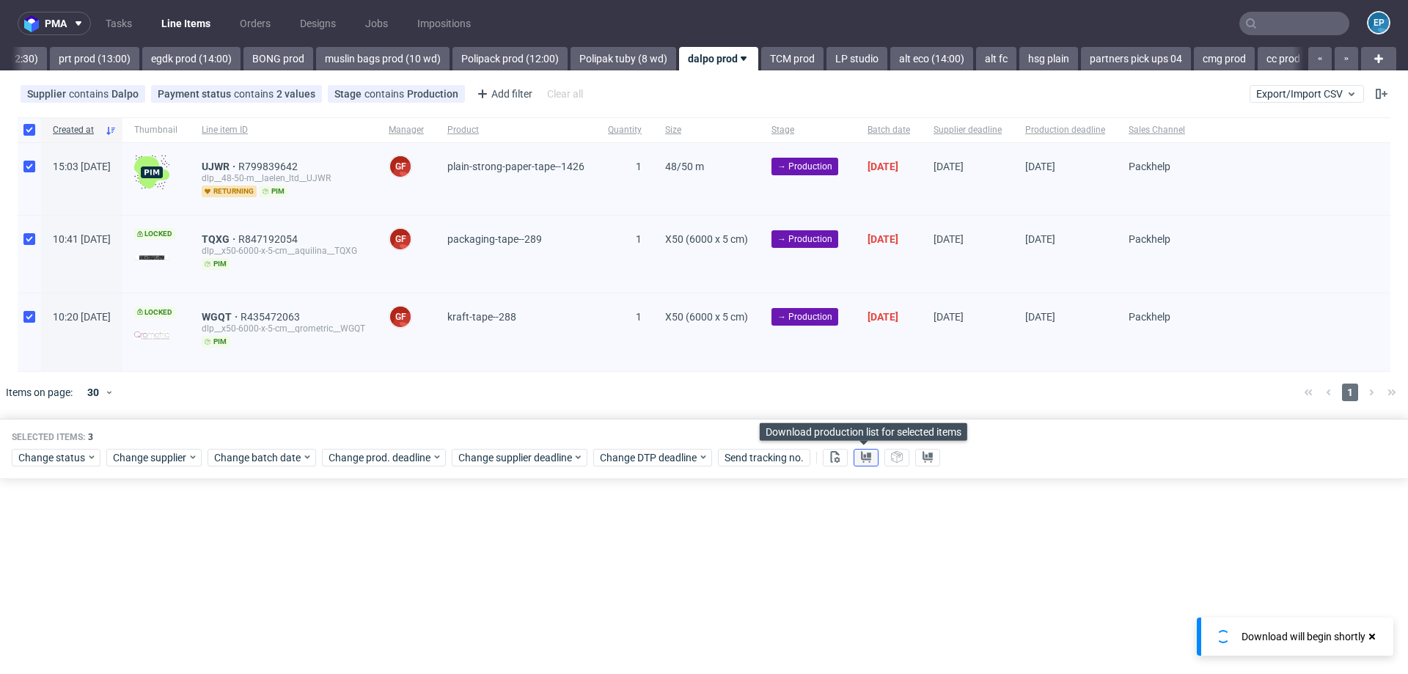
click at [865, 457] on use at bounding box center [866, 457] width 10 height 12
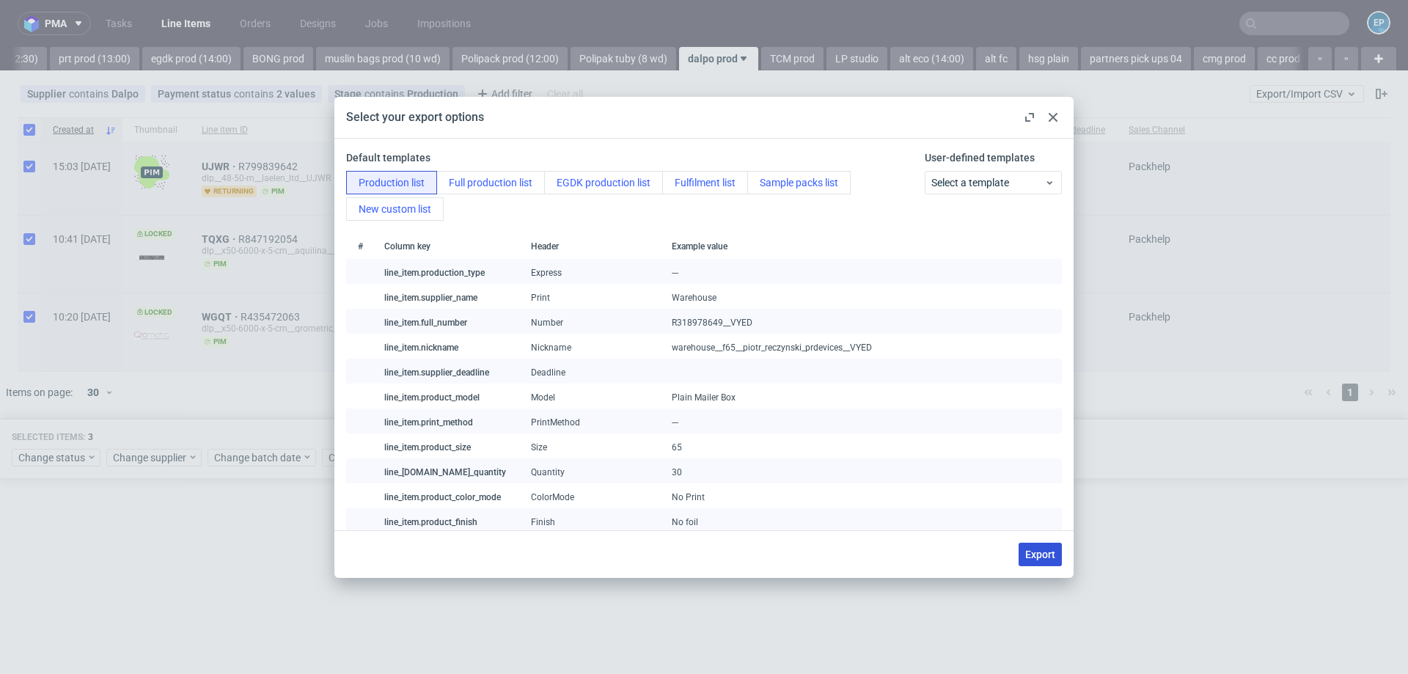
click at [1035, 551] on span "Export" at bounding box center [1040, 554] width 30 height 10
checkbox input "false"
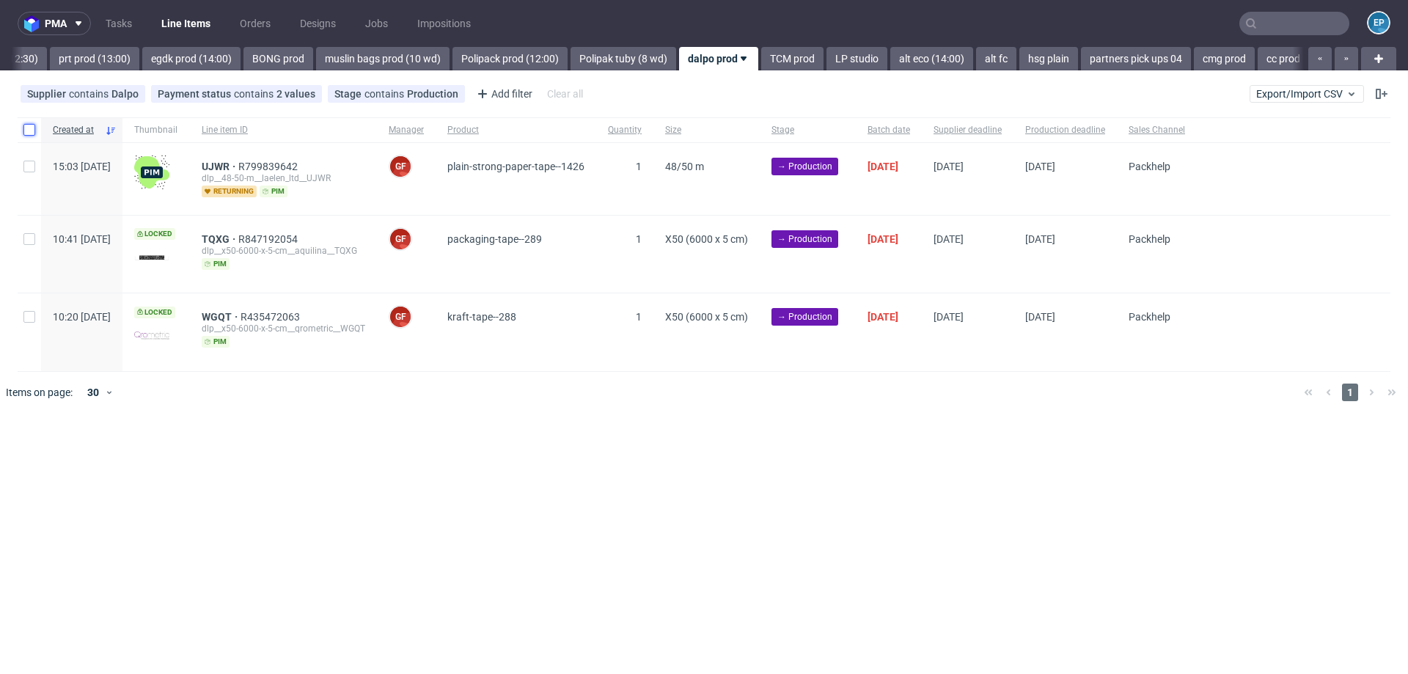
click at [27, 128] on input "checkbox" at bounding box center [29, 130] width 12 height 12
checkbox input "true"
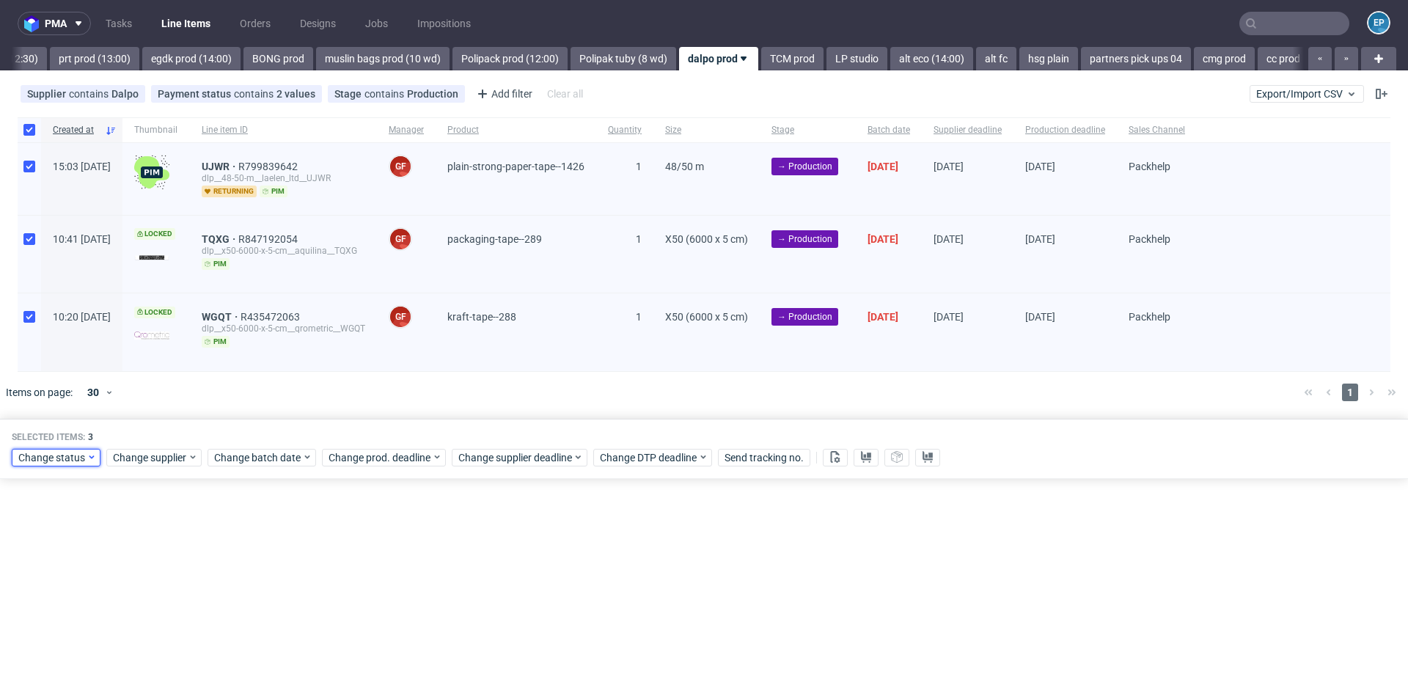
click at [54, 457] on span "Change status" at bounding box center [52, 457] width 68 height 15
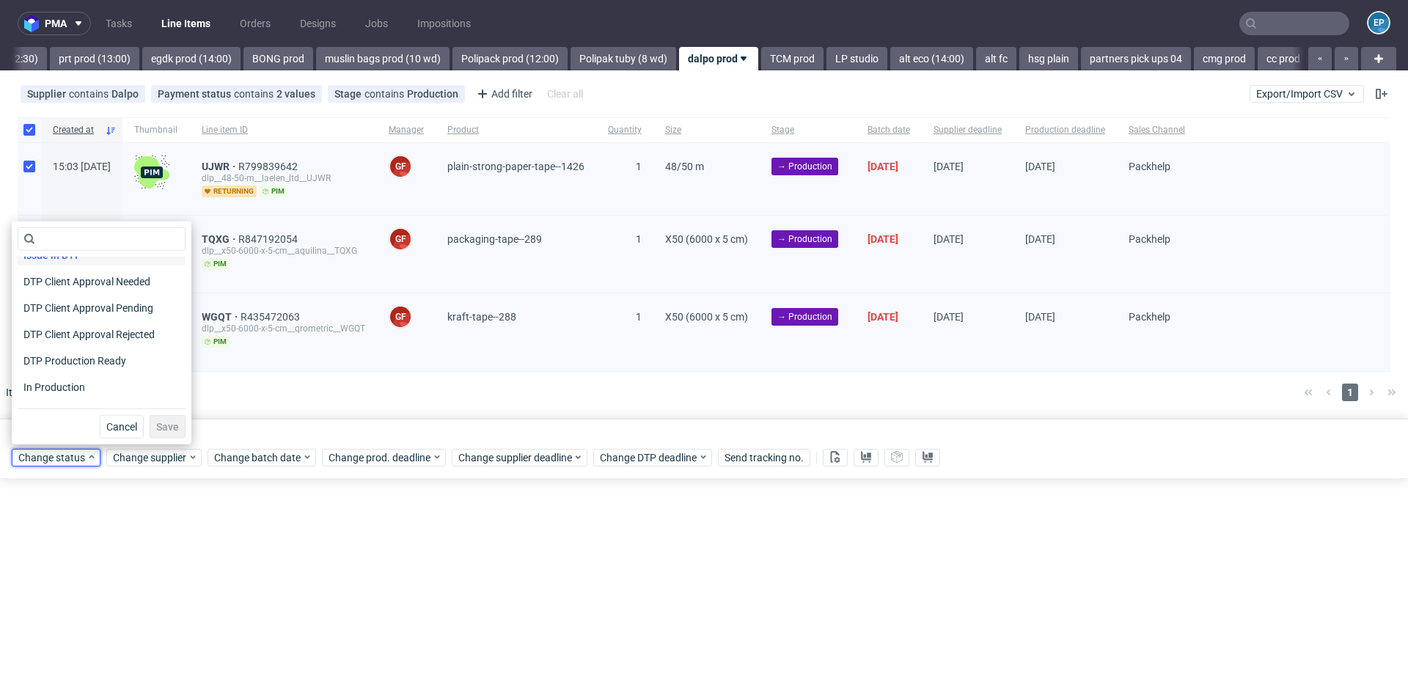
scroll to position [100, 0]
click at [75, 372] on span "In Production" at bounding box center [55, 381] width 74 height 21
click at [150, 415] on button "Save" at bounding box center [168, 426] width 36 height 23
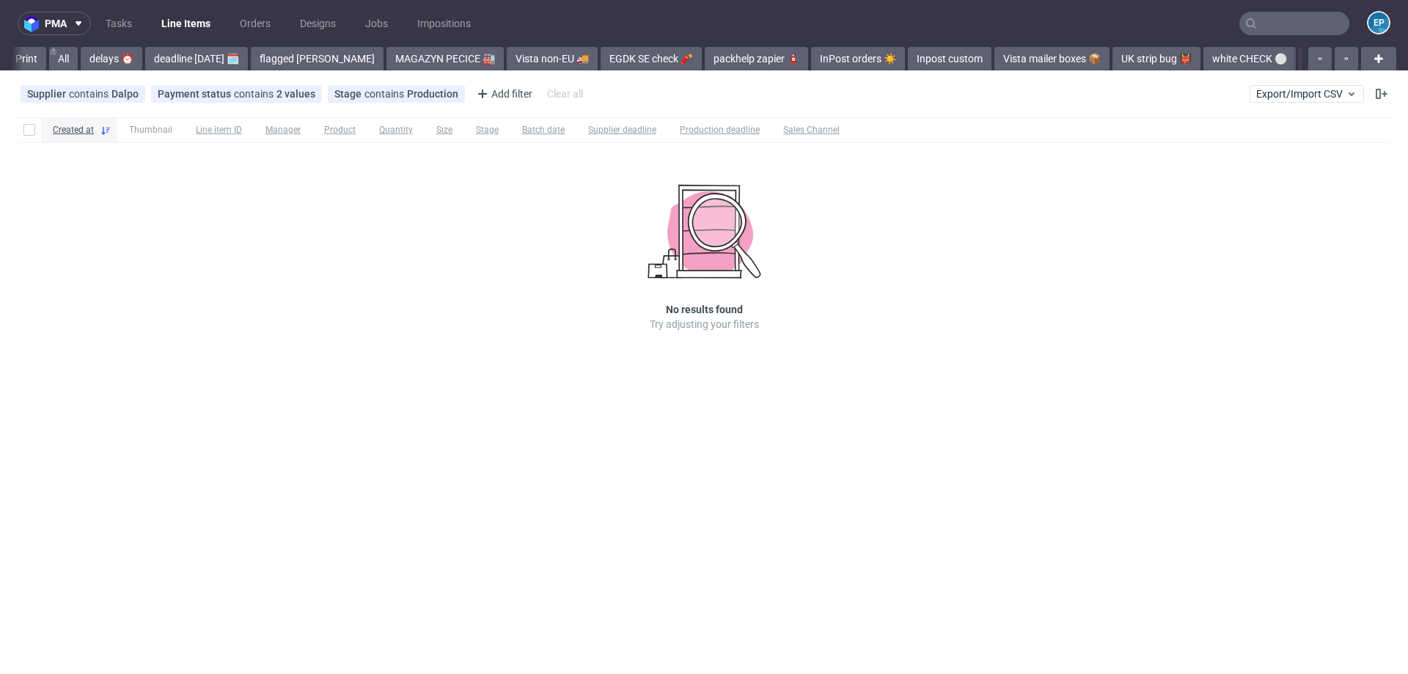
scroll to position [0, 1741]
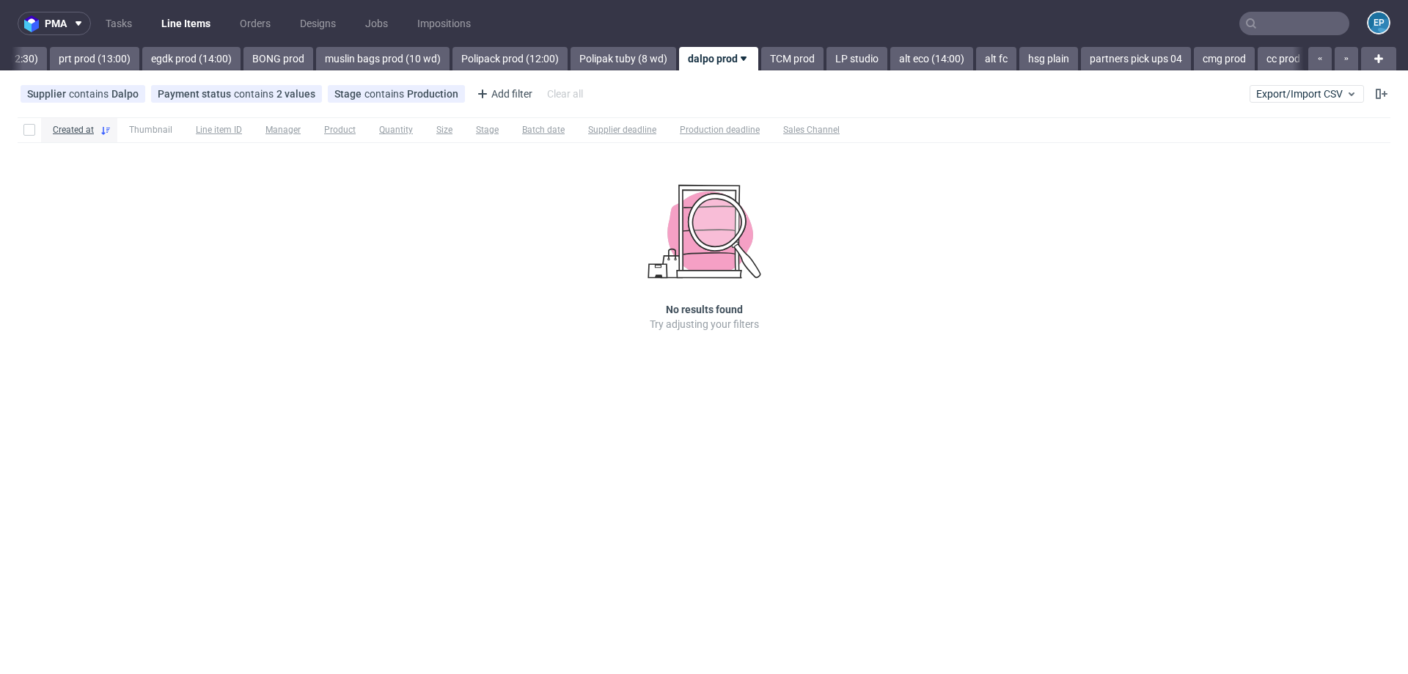
click at [1312, 27] on input "text" at bounding box center [1294, 23] width 110 height 23
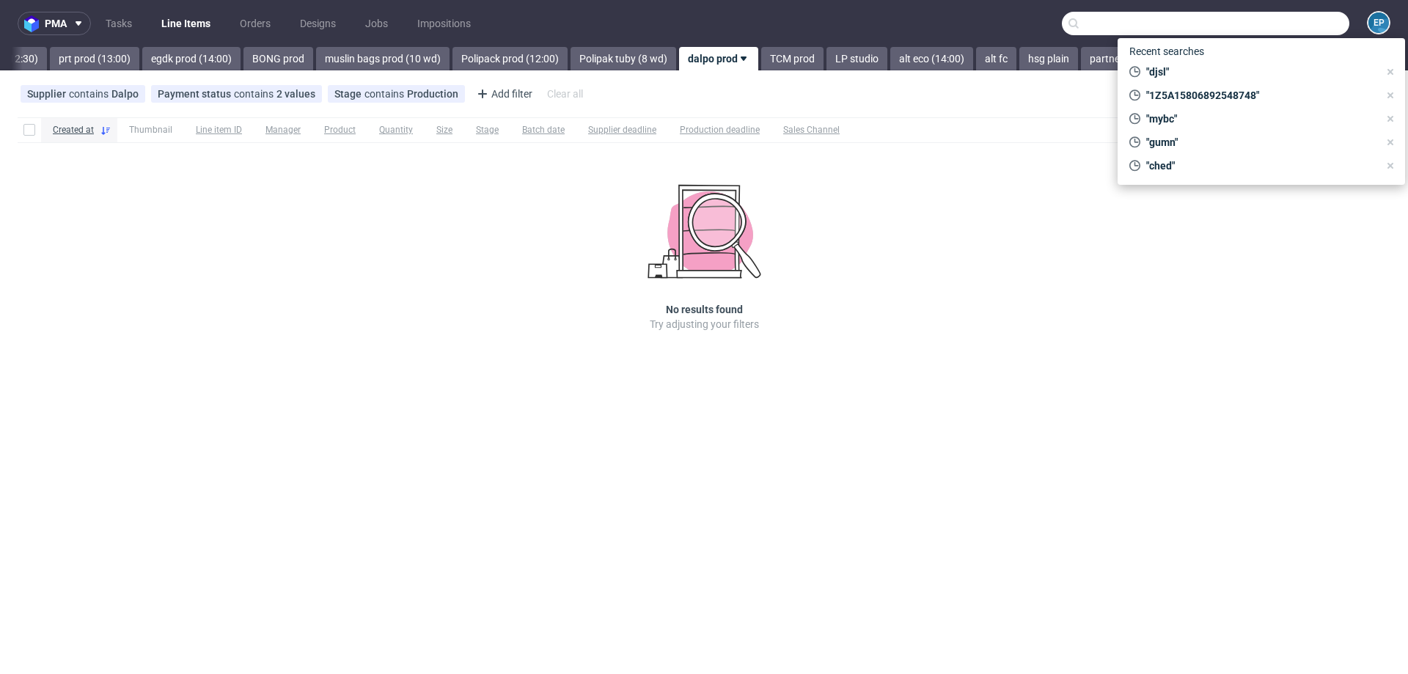
paste input "EOQM"
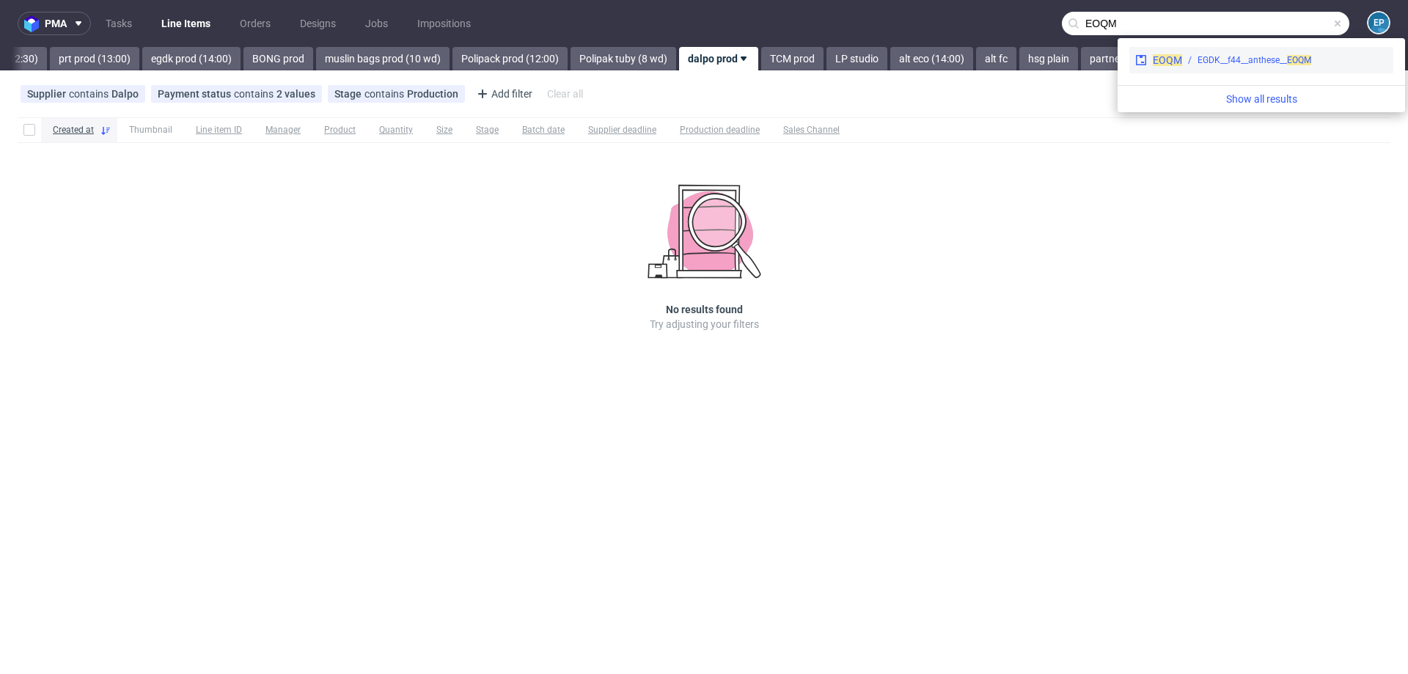
type input "EOQM"
click at [1217, 66] on div "EGDK__f44__anthese__ EOQM" at bounding box center [1254, 60] width 114 height 13
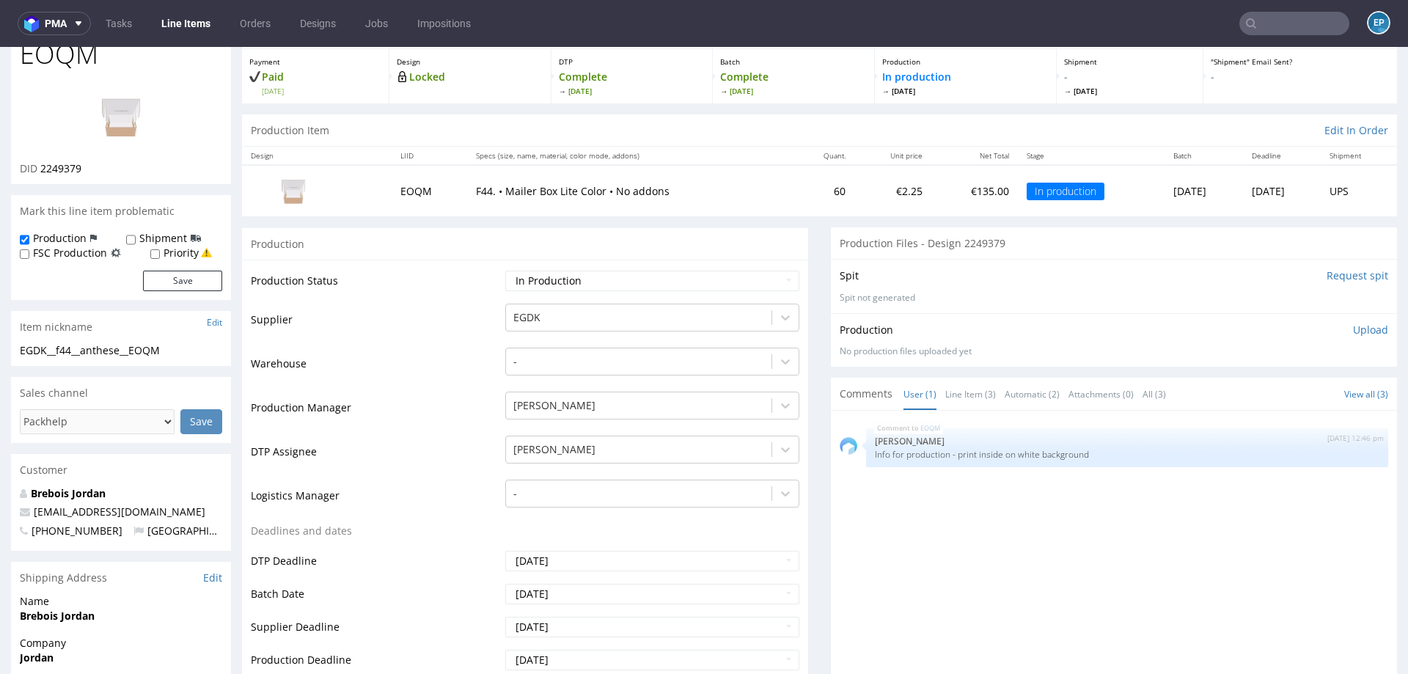
scroll to position [3, 0]
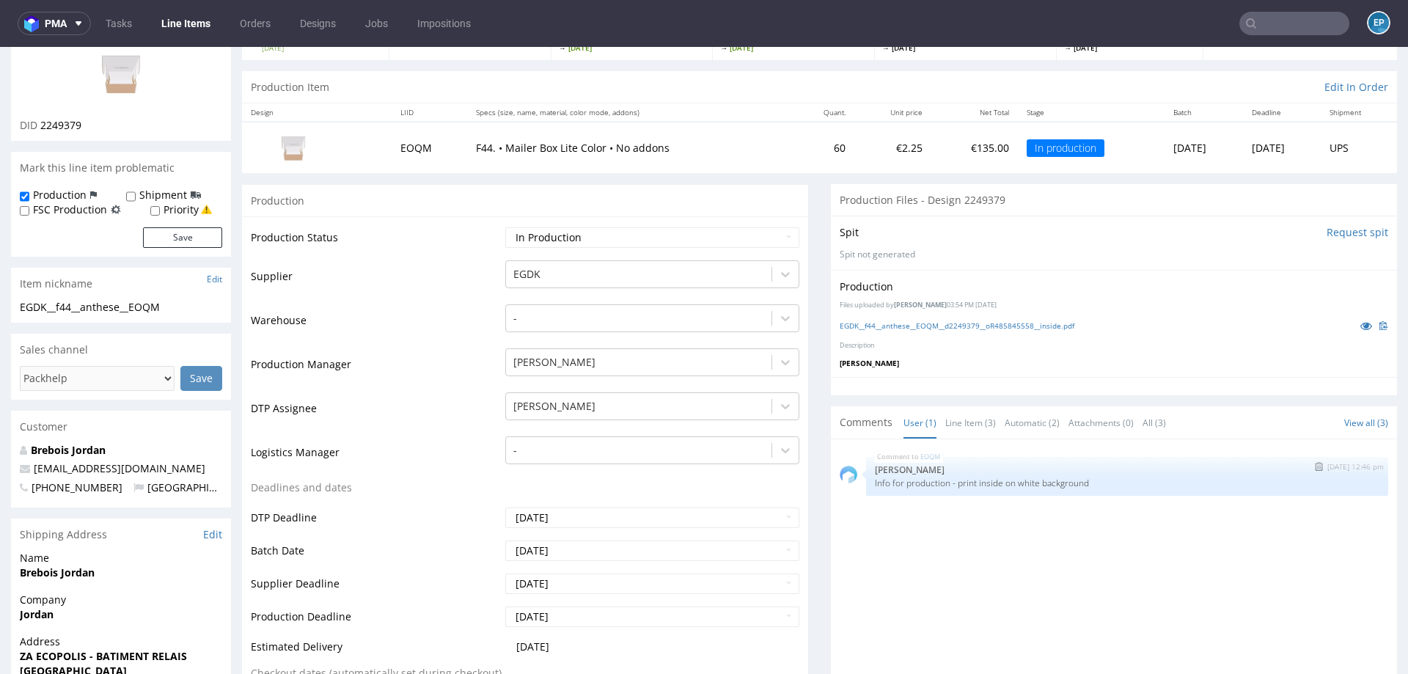
scroll to position [177, 0]
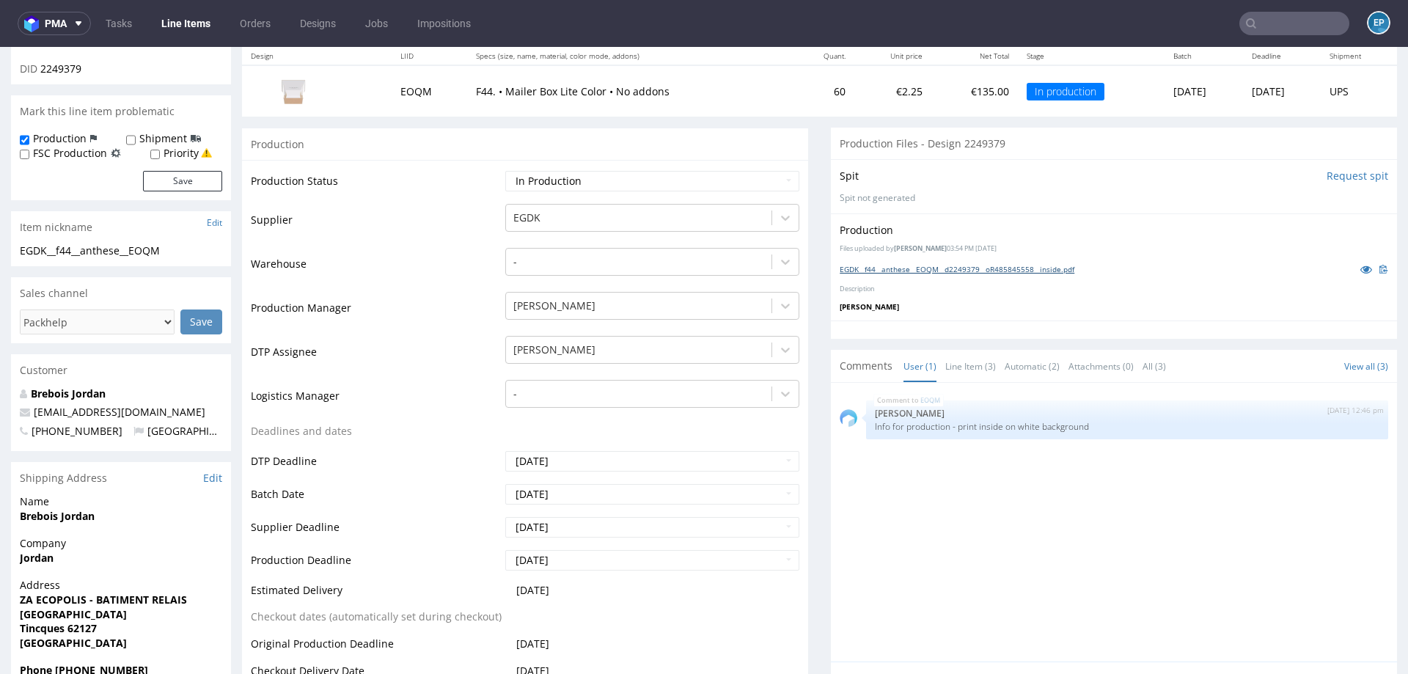
click at [978, 270] on link "EGDK__f44__anthese__EOQM__d2249379__oR485845558__inside.pdf" at bounding box center [957, 269] width 235 height 10
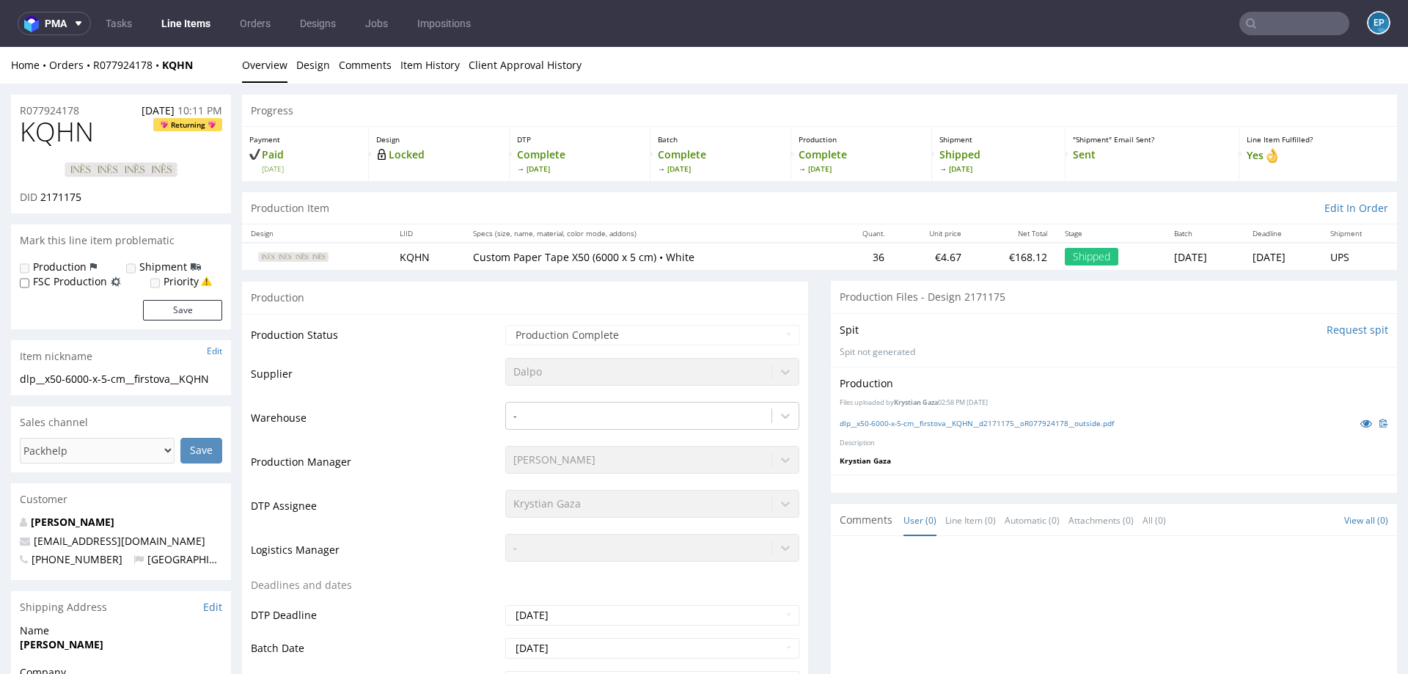
scroll to position [306, 0]
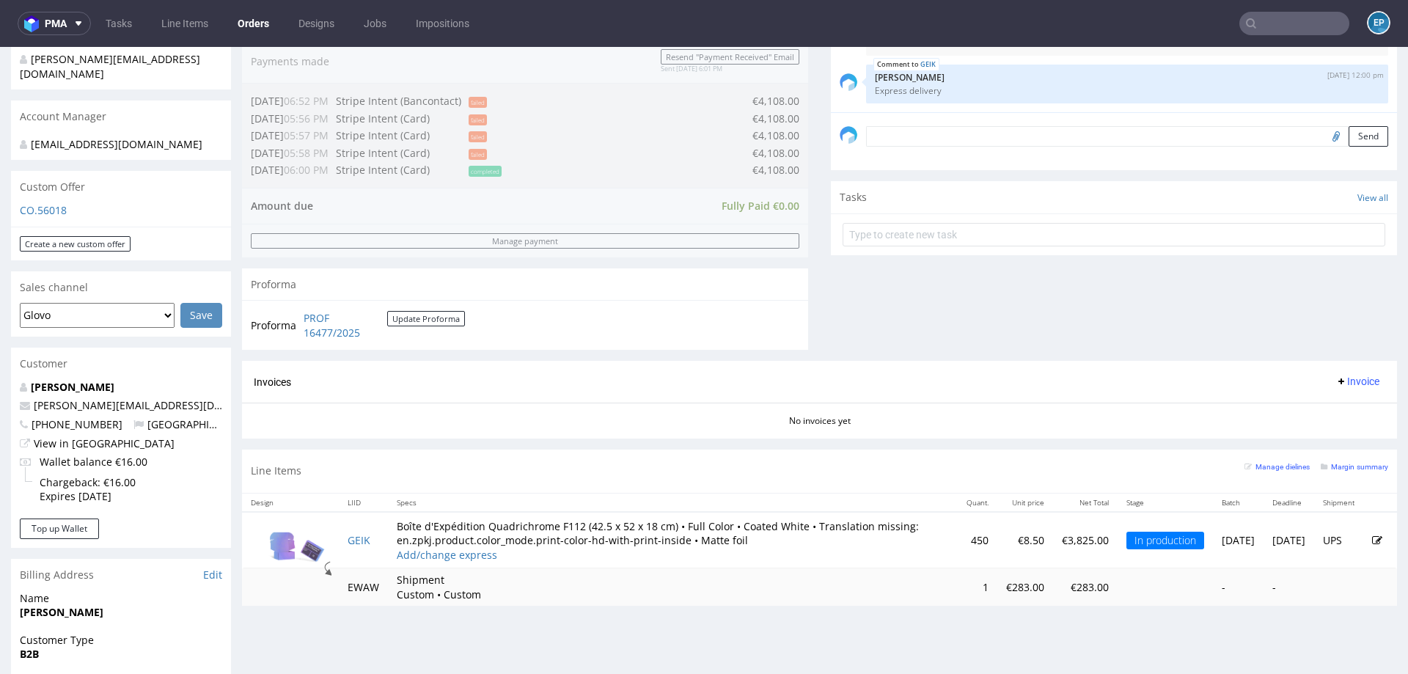
scroll to position [546, 0]
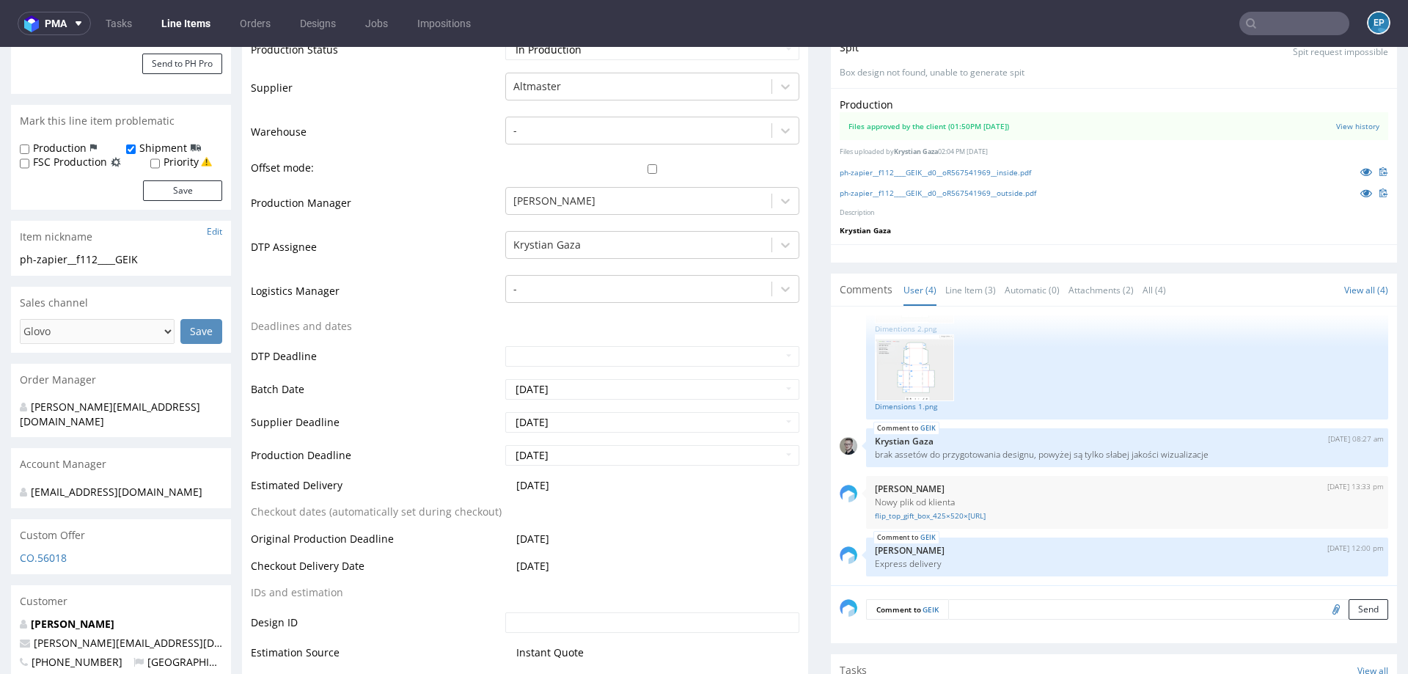
scroll to position [355, 0]
